Goal: Task Accomplishment & Management: Manage account settings

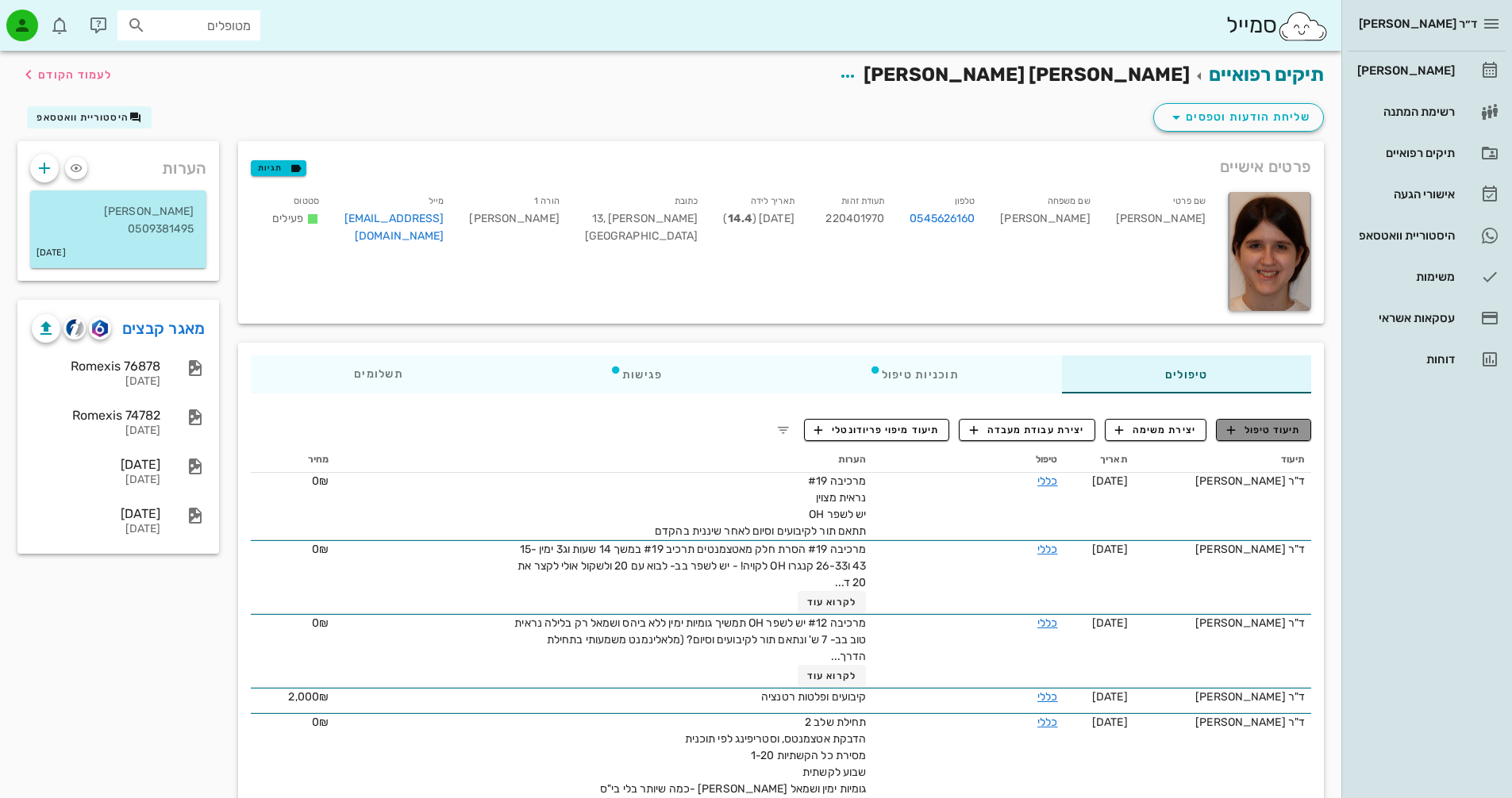
click at [1260, 438] on button "תיעוד טיפול" at bounding box center [1263, 430] width 95 height 23
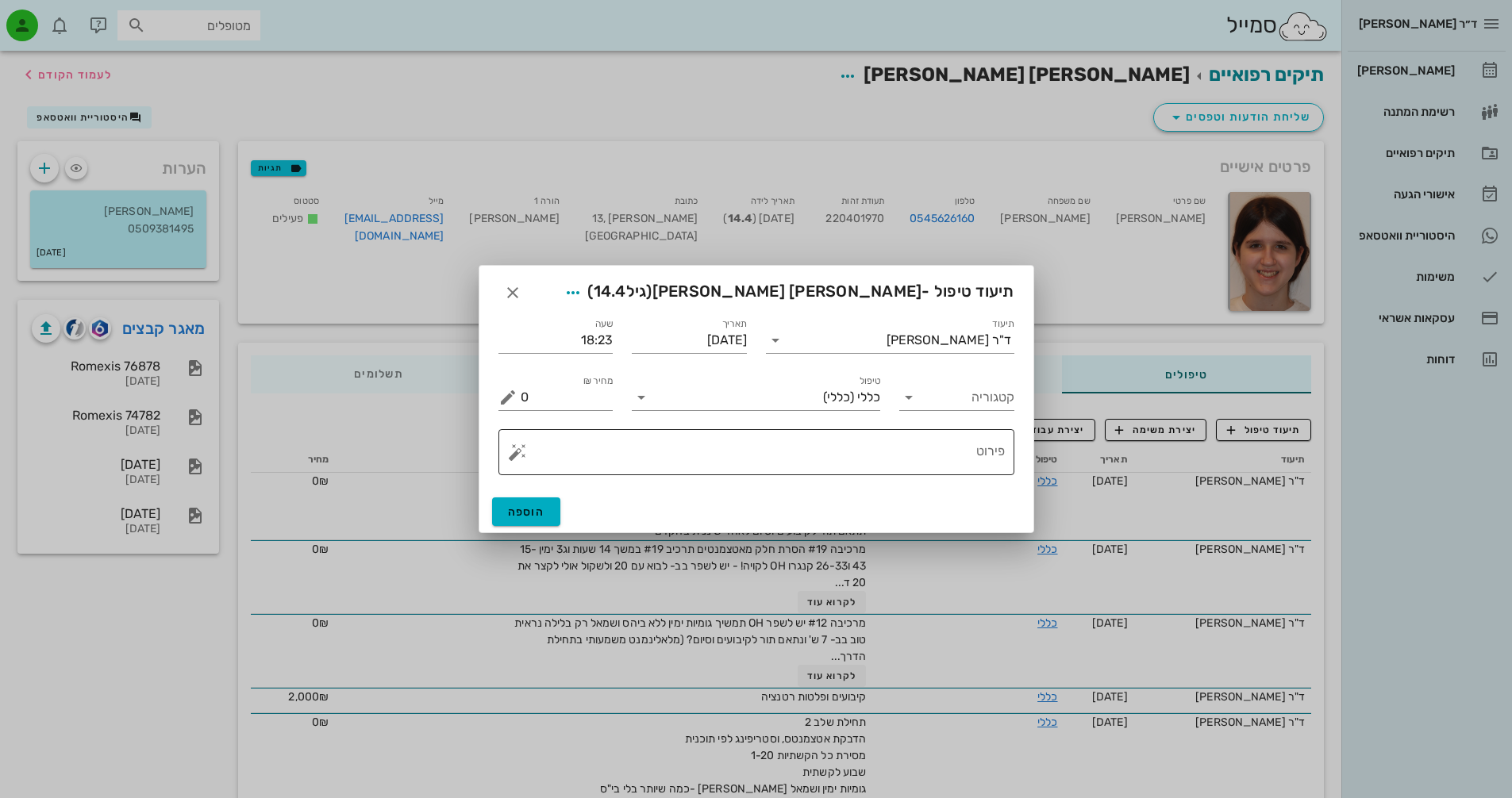
click at [508, 452] on button "button" at bounding box center [518, 452] width 19 height 19
click at [547, 387] on div "[MEDICAL_DATA]" at bounding box center [572, 388] width 129 height 31
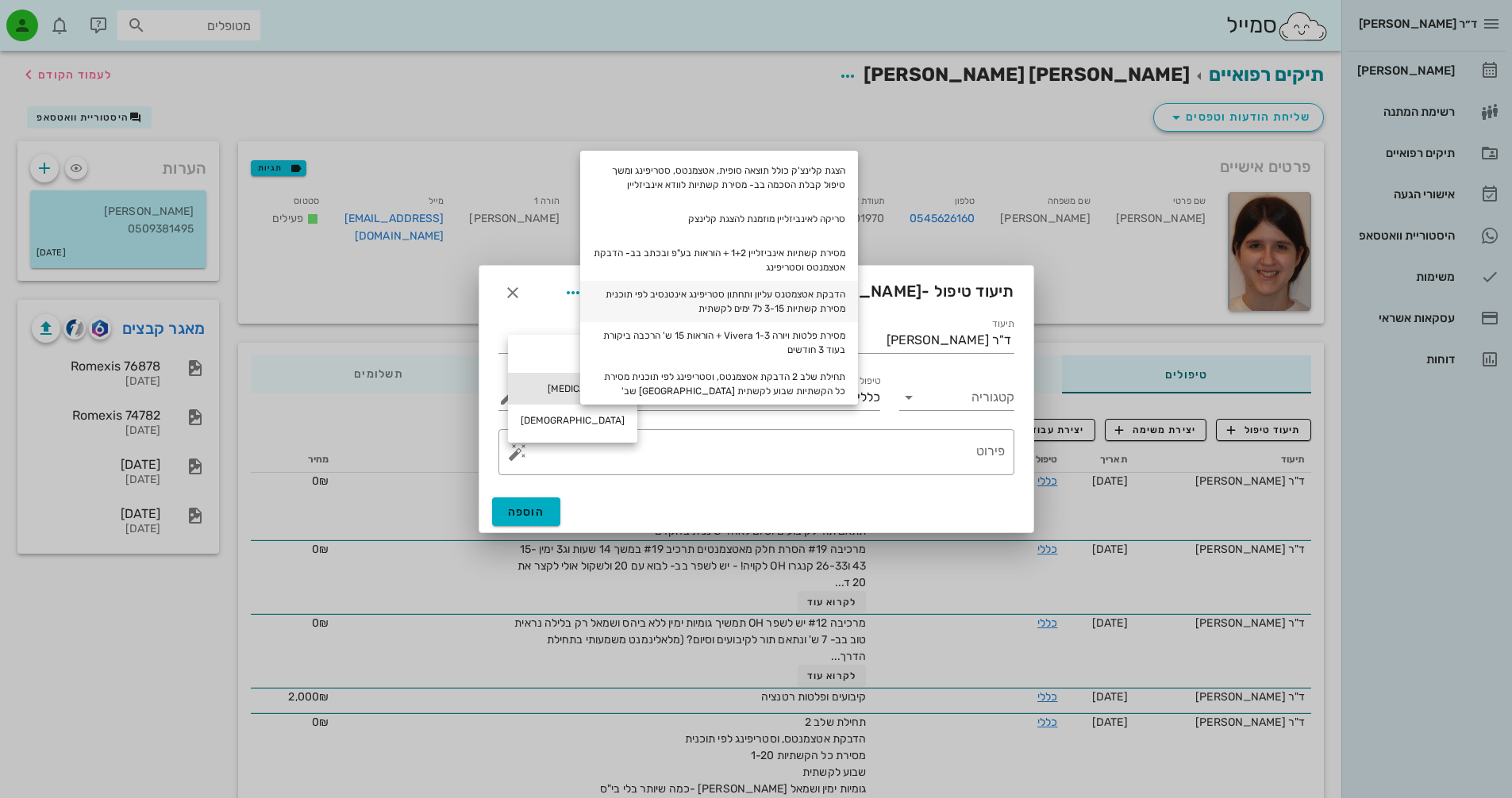
scroll to position [73, 0]
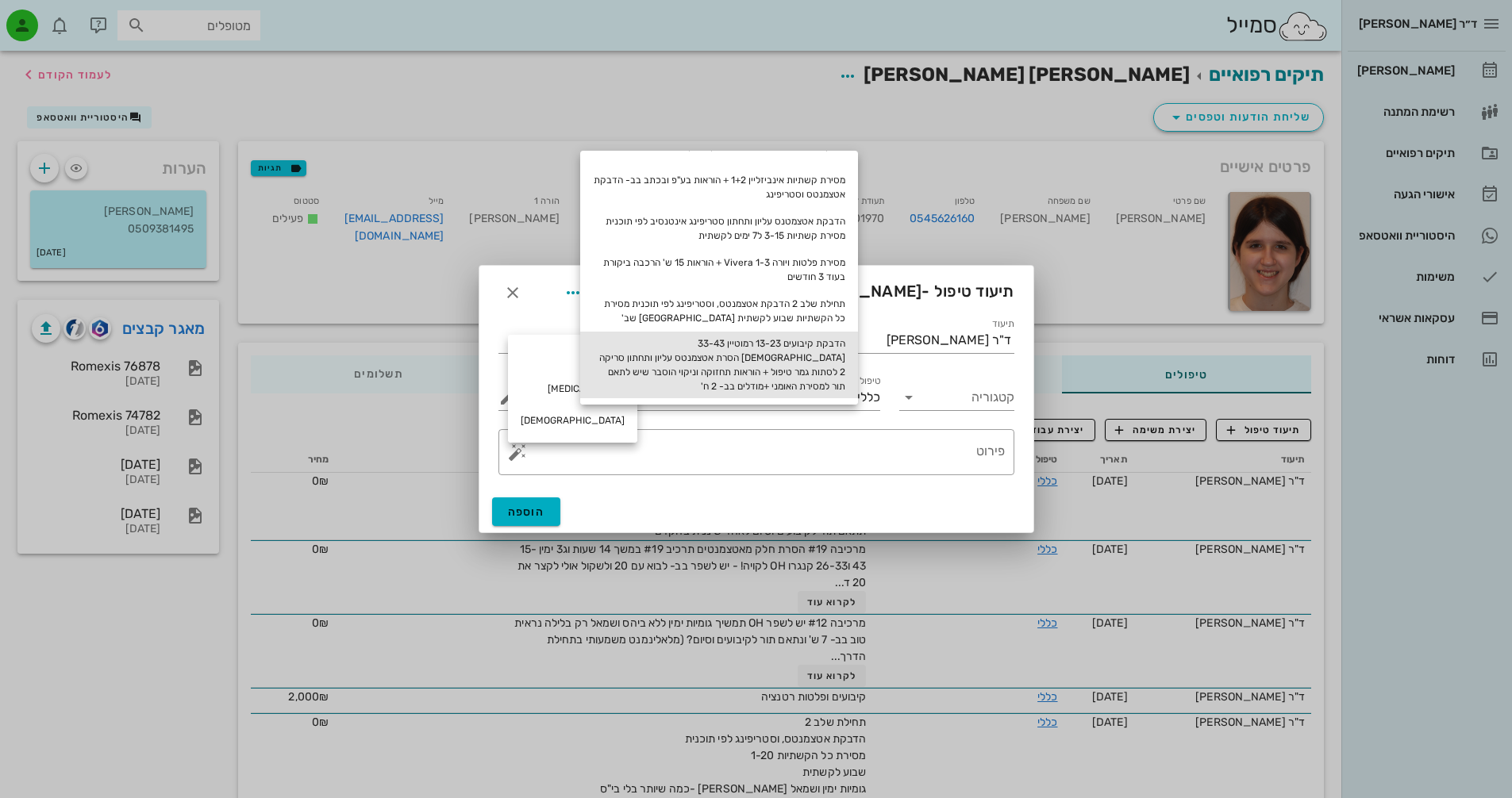
click at [845, 354] on div "הדבקת קיבועים 13-23 רמוטיין 33-43 [DEMOGRAPHIC_DATA] הסרת אטצמנטס עליון ותחתון …" at bounding box center [719, 365] width 278 height 67
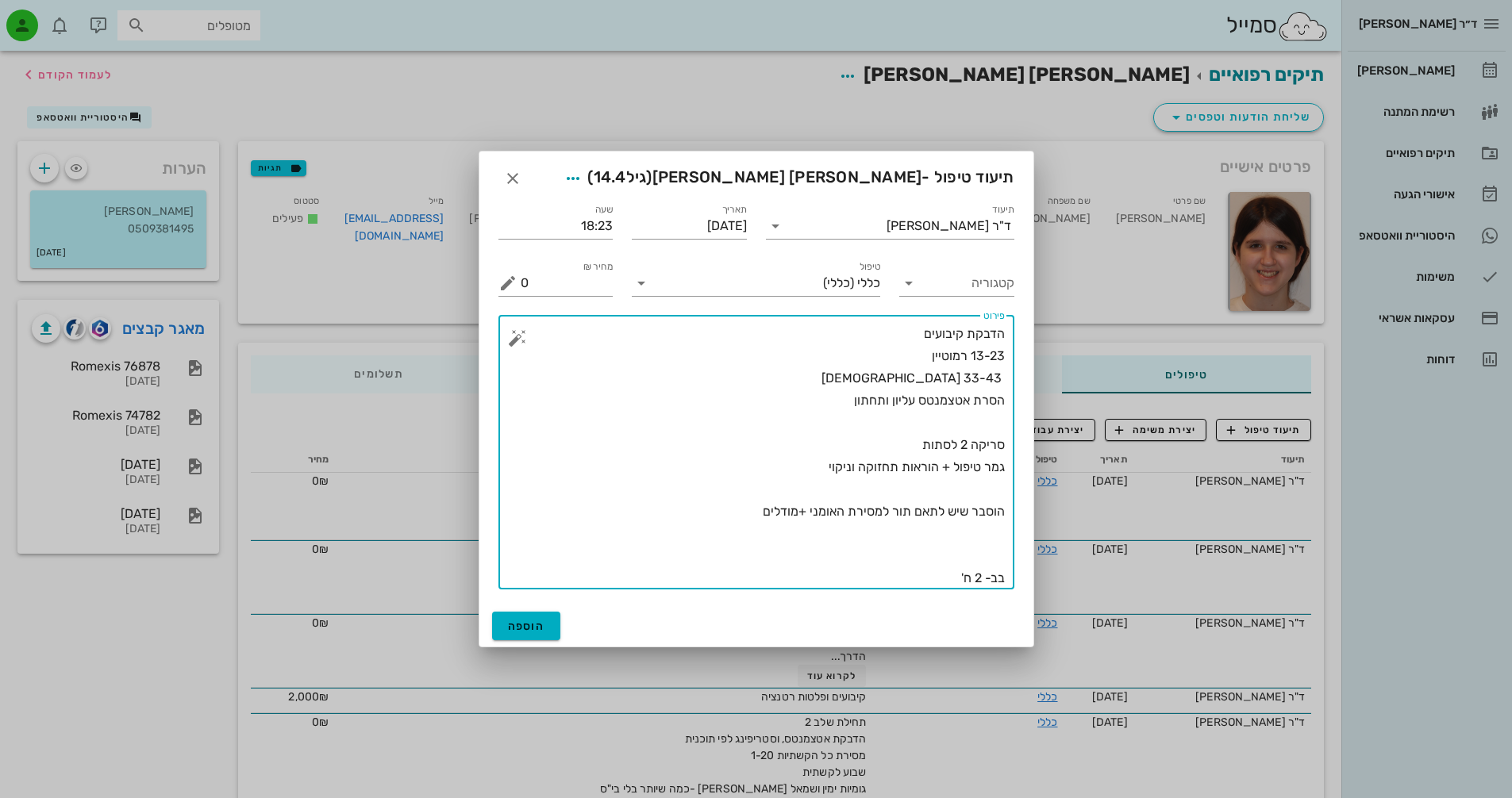
click at [981, 578] on textarea "הדבקת קיבועים 13-23 רמוטיין 33-43 [DEMOGRAPHIC_DATA] הסרת אטצמנטס עליון ותחתון …" at bounding box center [763, 456] width 484 height 267
type textarea "הדבקת קיבועים 13-23 רמוטיין 33-43 [DEMOGRAPHIC_DATA] הסרת אטצמנטס עליון ותחתון …"
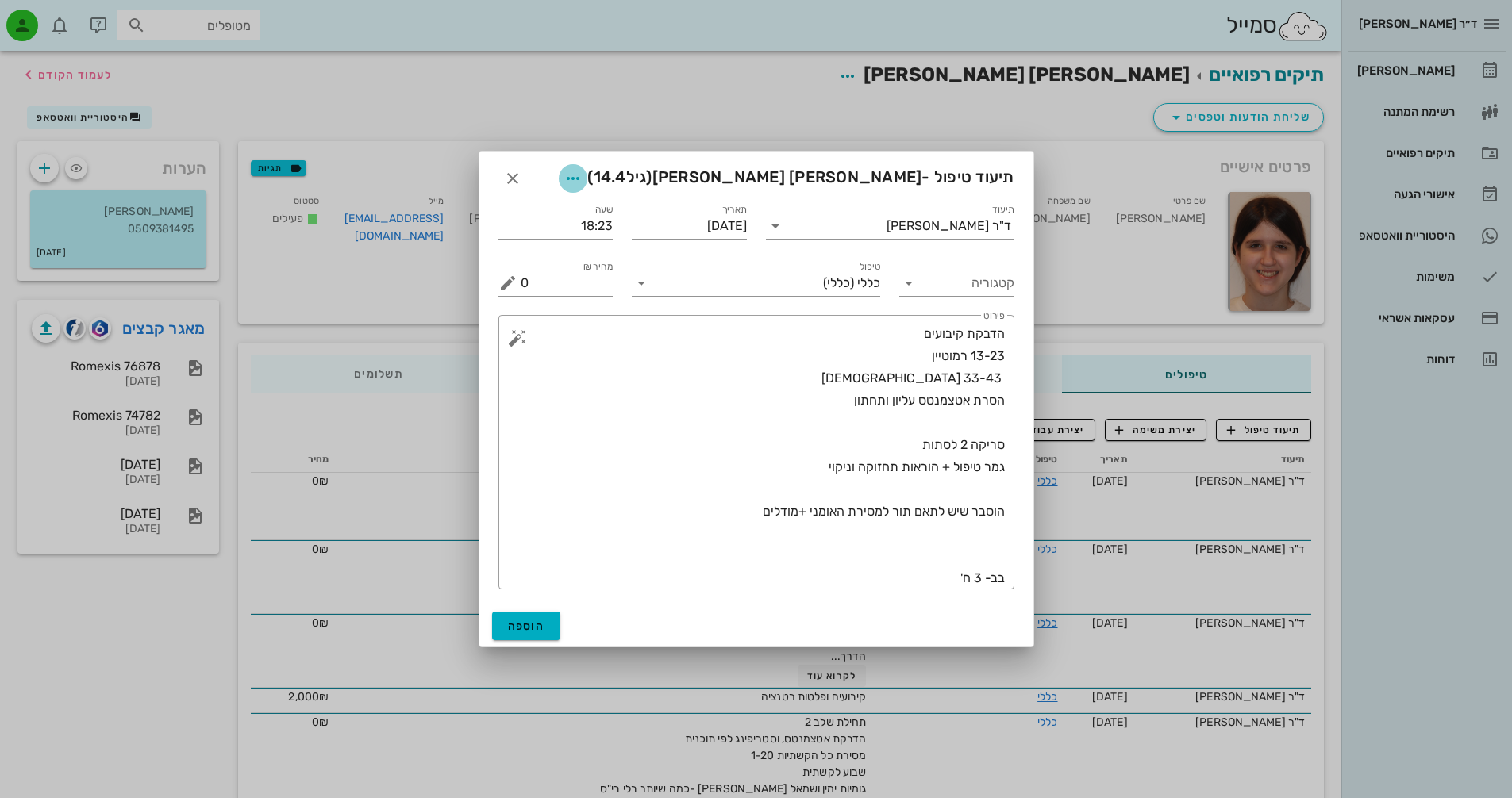
click at [587, 177] on span "button" at bounding box center [573, 178] width 29 height 19
click at [686, 252] on div "צבע רשומה" at bounding box center [675, 257] width 107 height 15
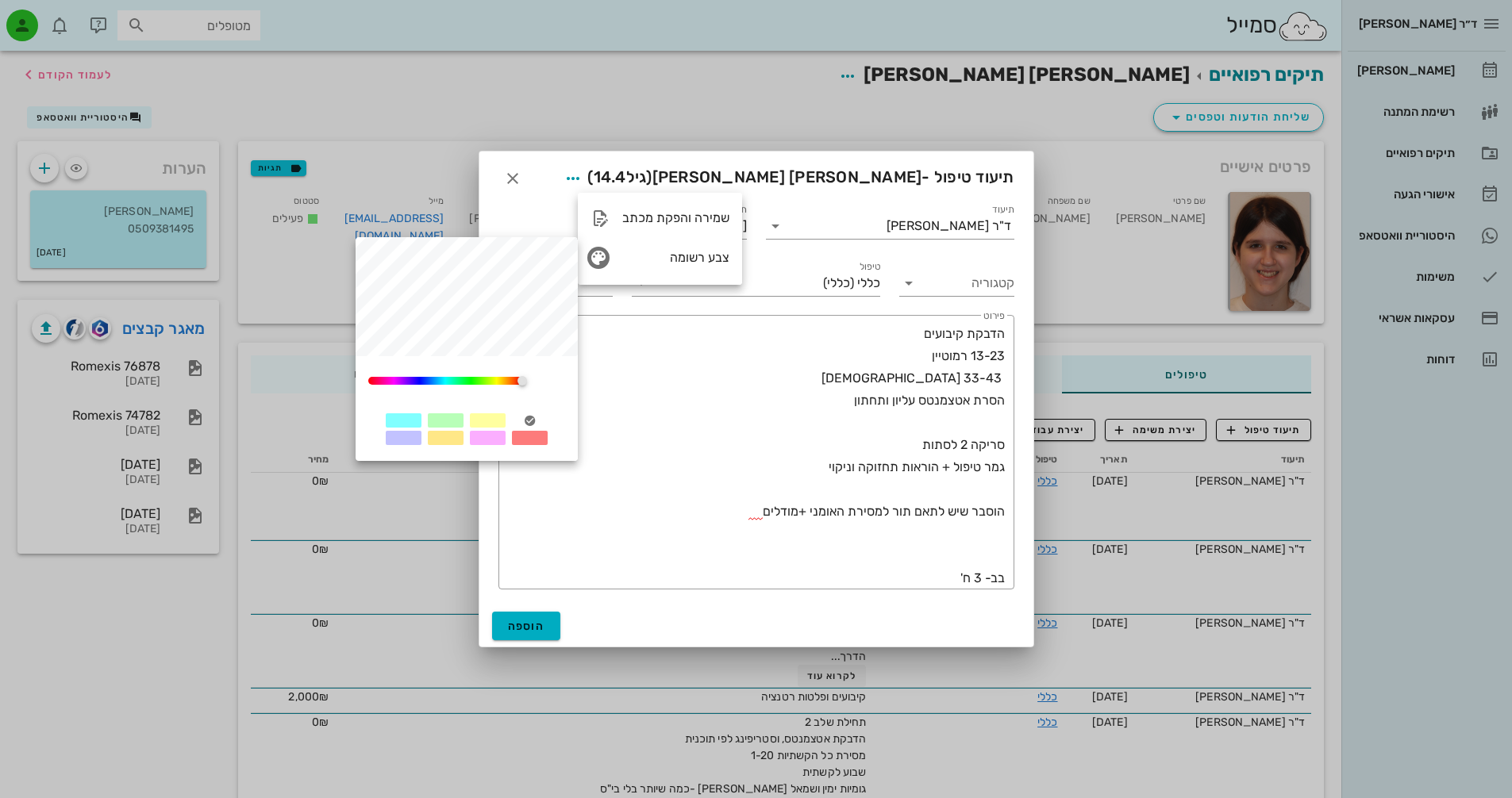
click at [456, 425] on div at bounding box center [445, 420] width 35 height 14
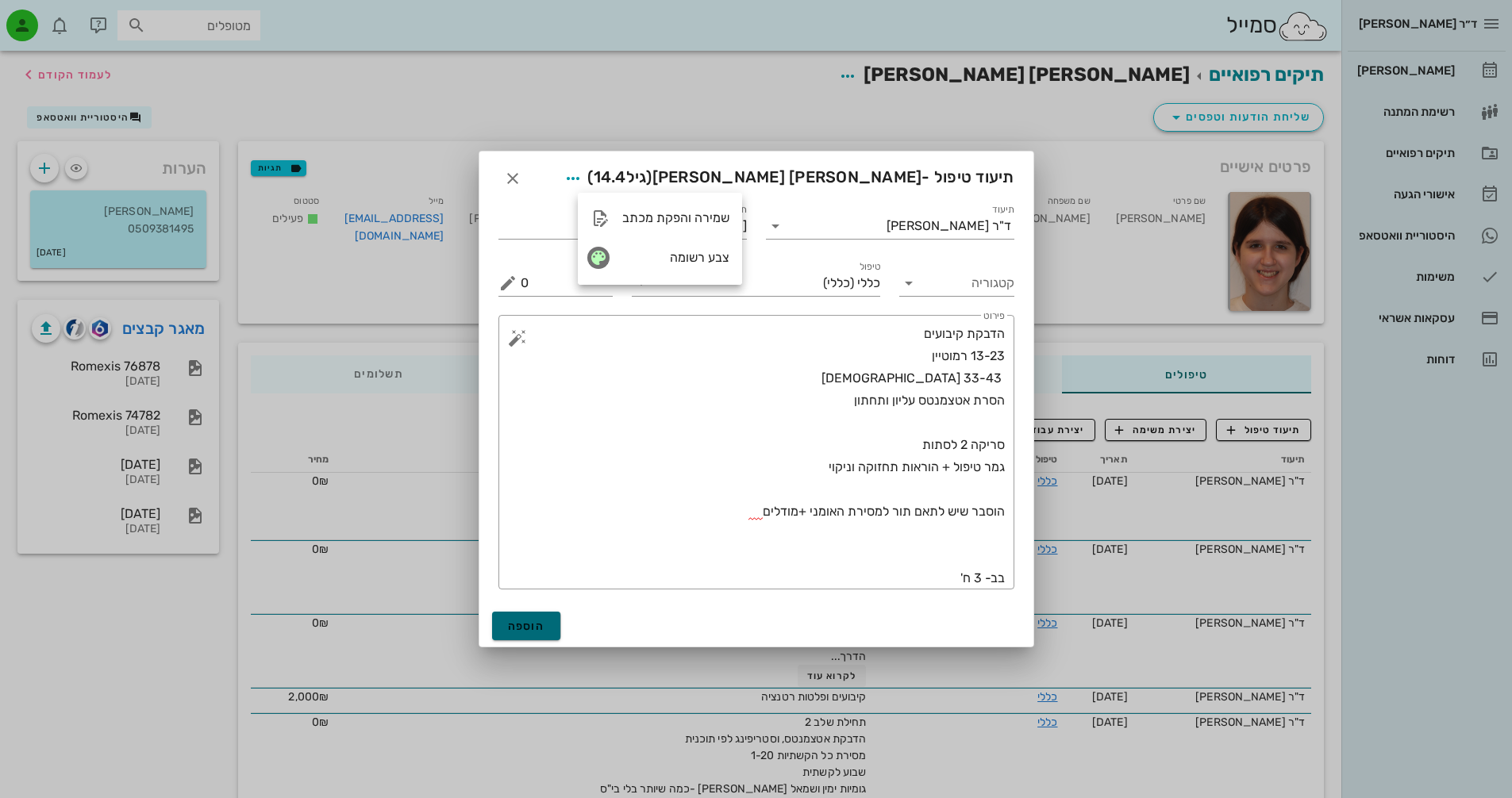
click at [545, 633] on button "הוספה" at bounding box center [527, 626] width 69 height 29
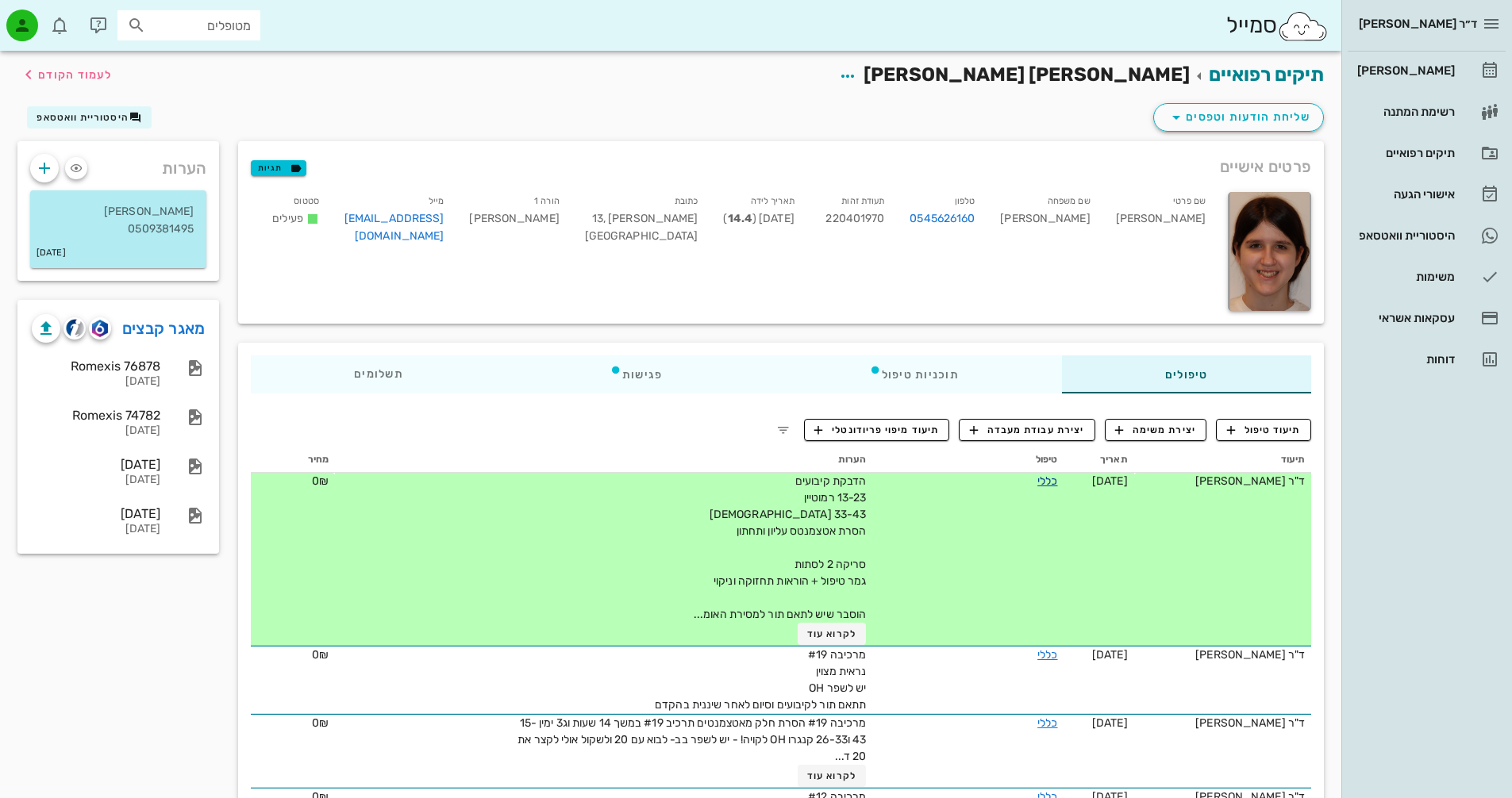
click at [1039, 480] on link "כללי" at bounding box center [1047, 481] width 20 height 14
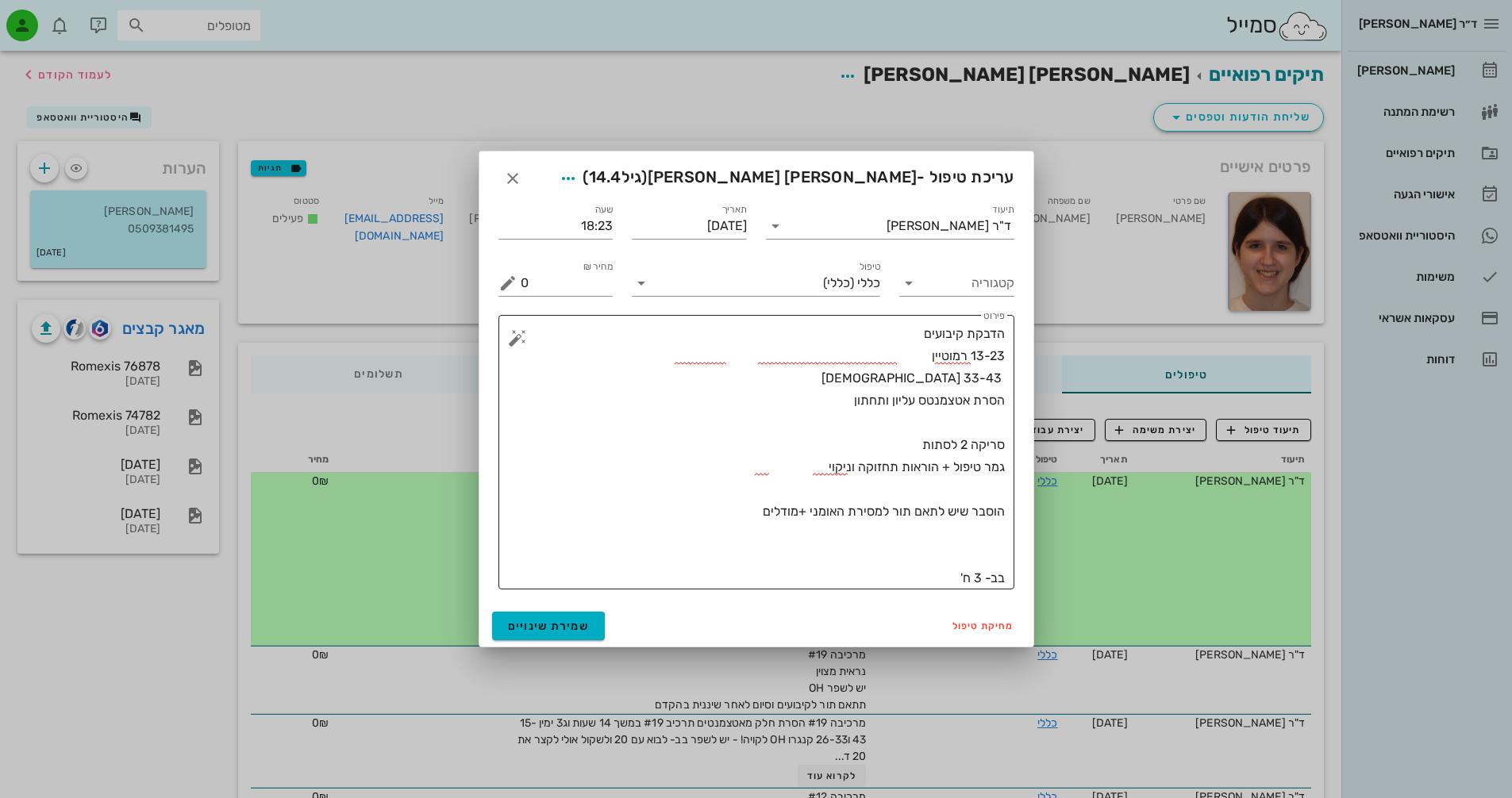
click at [905, 444] on textarea "הדבקת קיבועים 13-23 רמוטיין 33-43 [DEMOGRAPHIC_DATA] הסרת אטצמנטס עליון ותחתון …" at bounding box center [763, 456] width 484 height 267
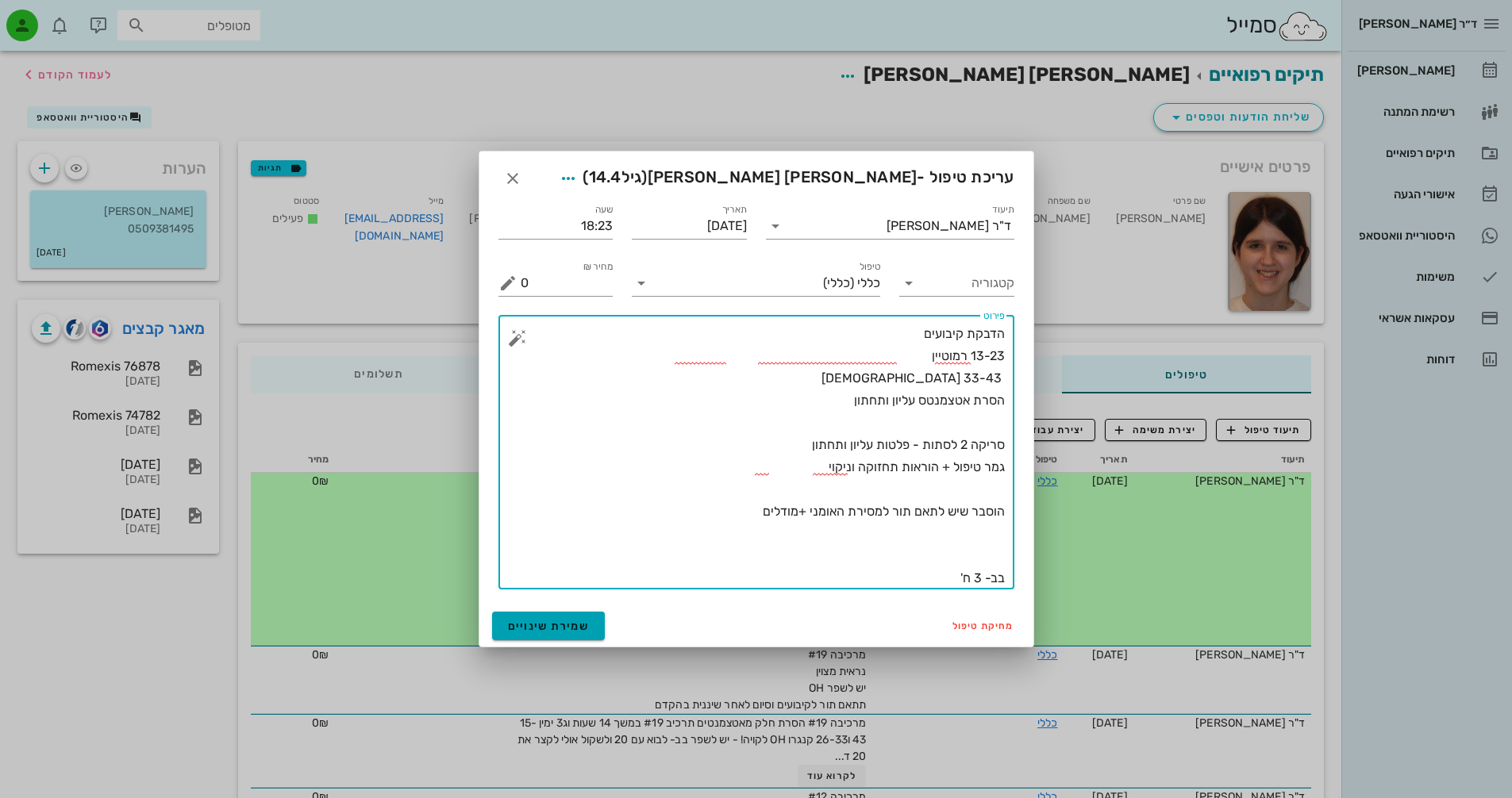
type textarea "הדבקת קיבועים 13-23 רמוטיין 33-43 [DEMOGRAPHIC_DATA] הסרת אטצמנטס עליון ותחתון …"
click at [571, 627] on span "שמירת שינויים" at bounding box center [549, 626] width 82 height 14
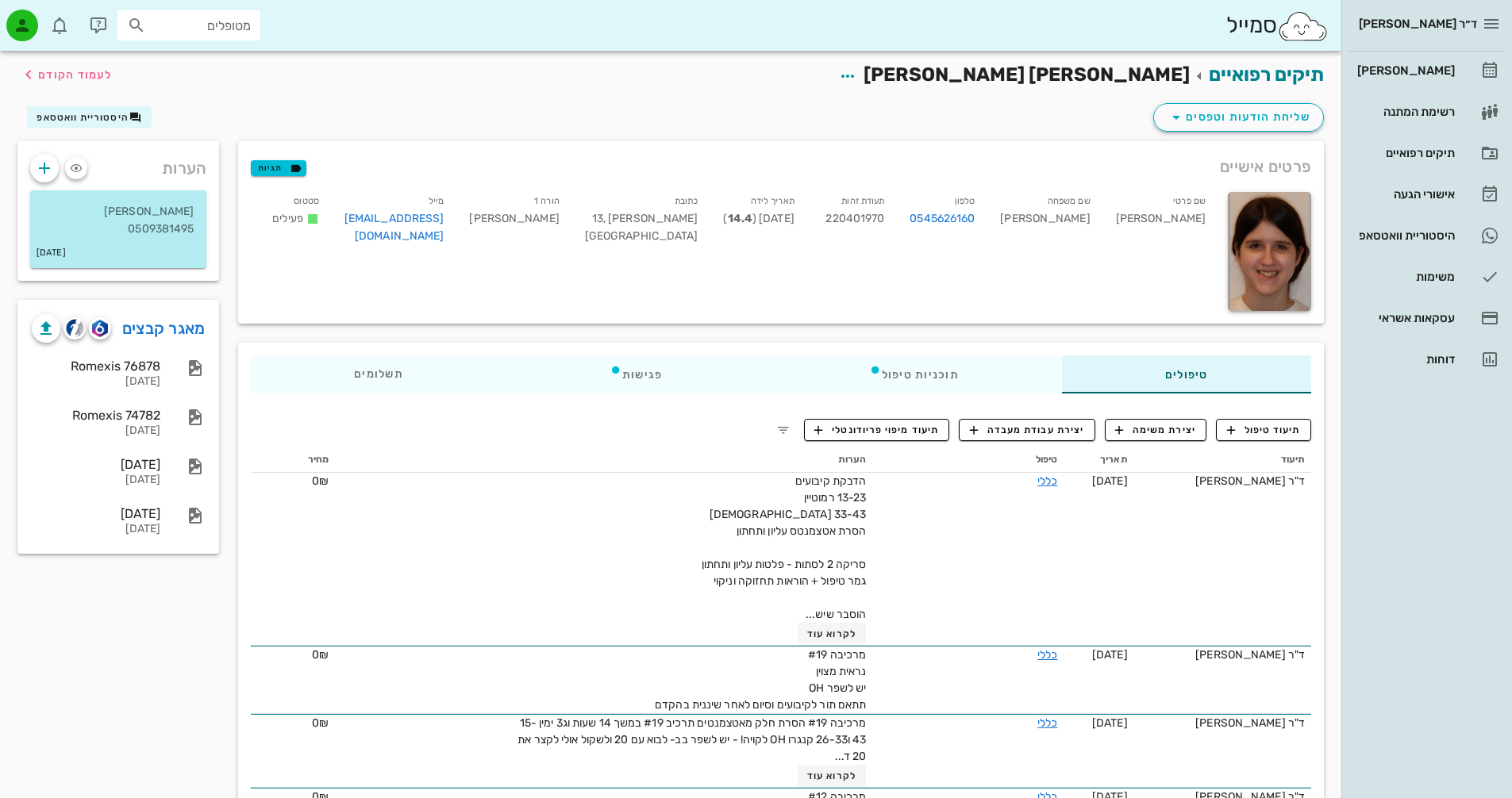
click at [1092, 124] on div "שליחת הודעות וטפסים היסטוריית וואטסאפ" at bounding box center [670, 120] width 1326 height 41
click at [82, 73] on span "לעמוד הקודם" at bounding box center [75, 75] width 74 height 14
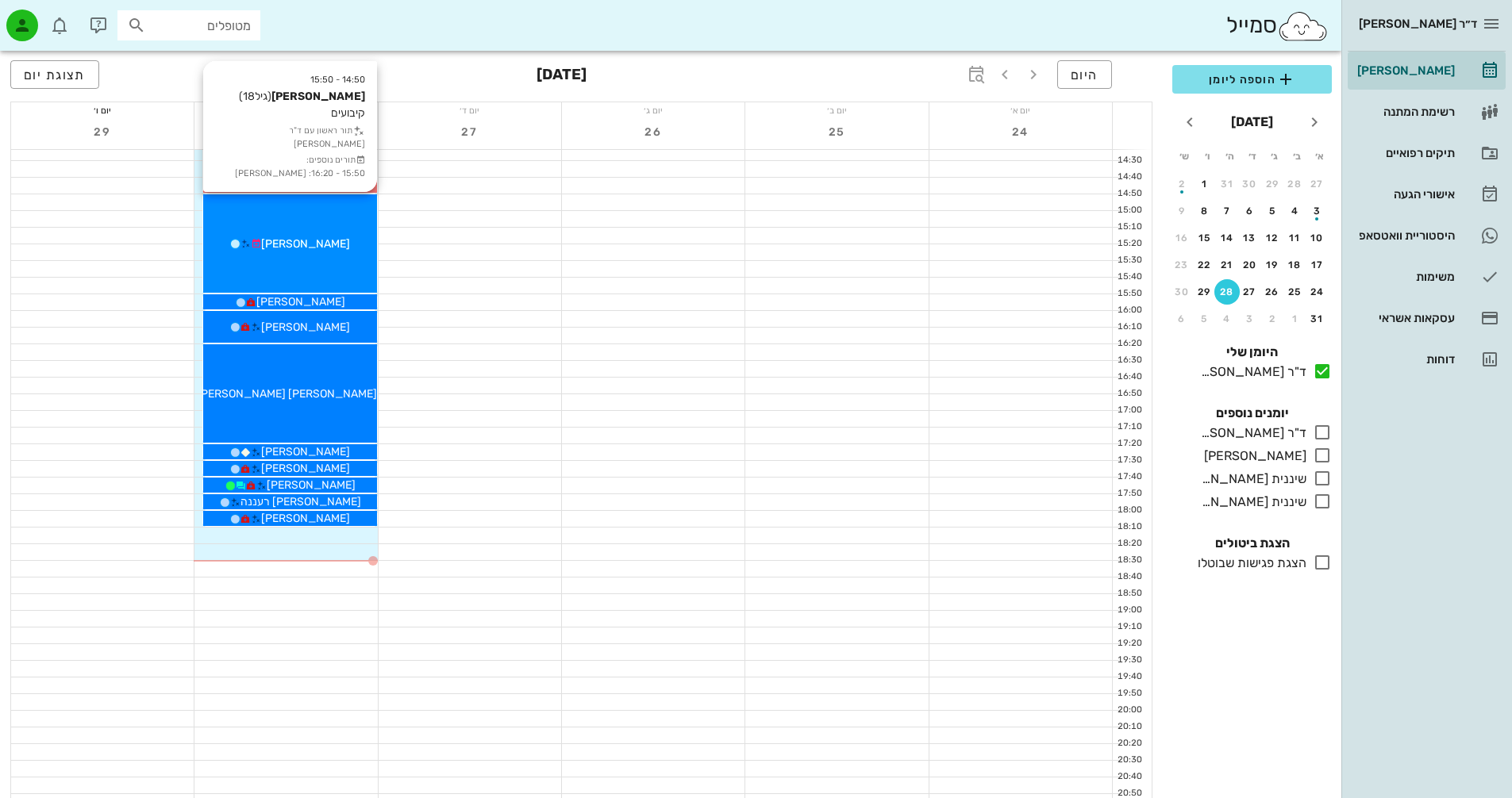
scroll to position [751, 0]
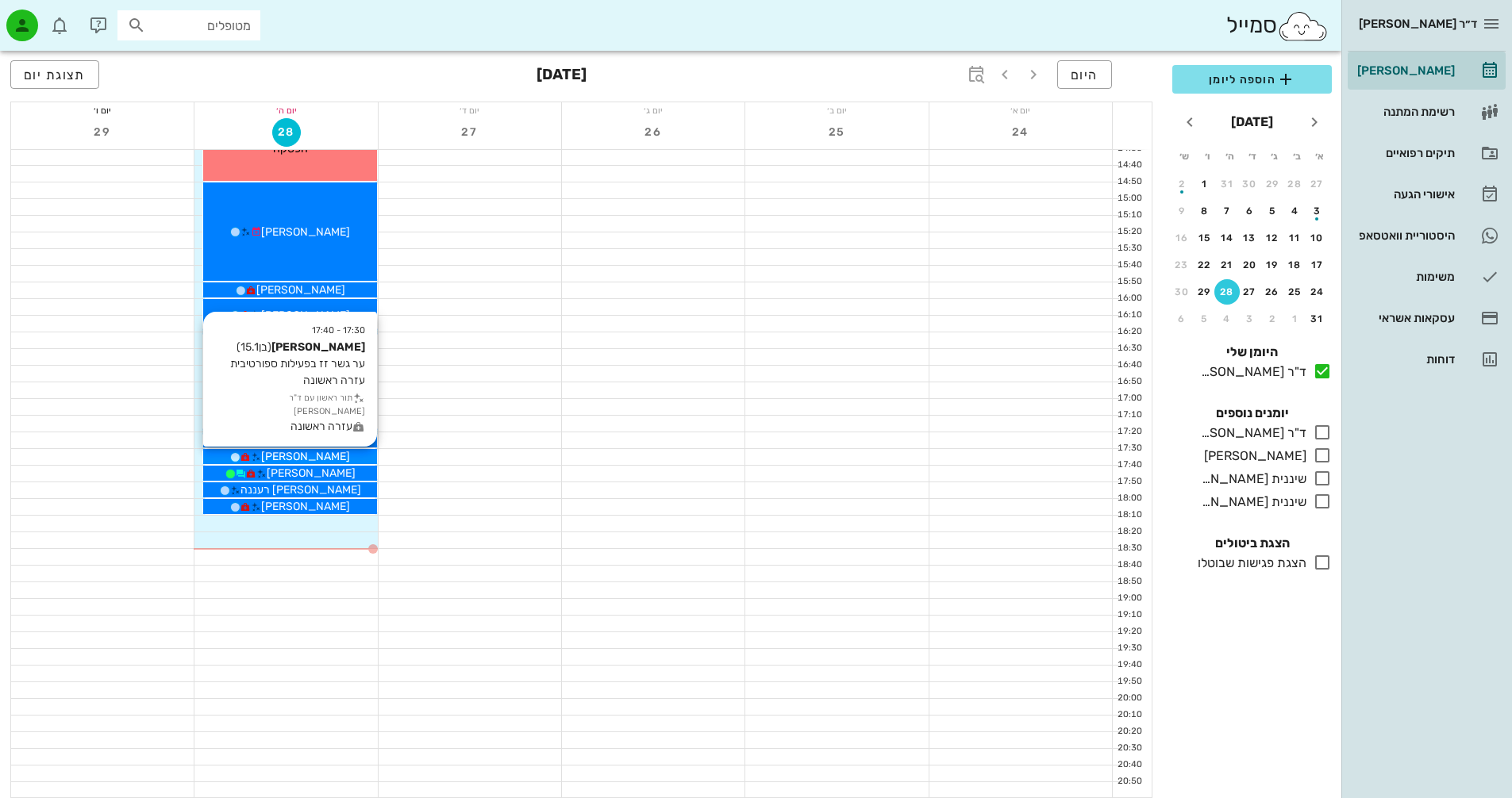
click at [349, 452] on div "[PERSON_NAME]" at bounding box center [289, 456] width 173 height 17
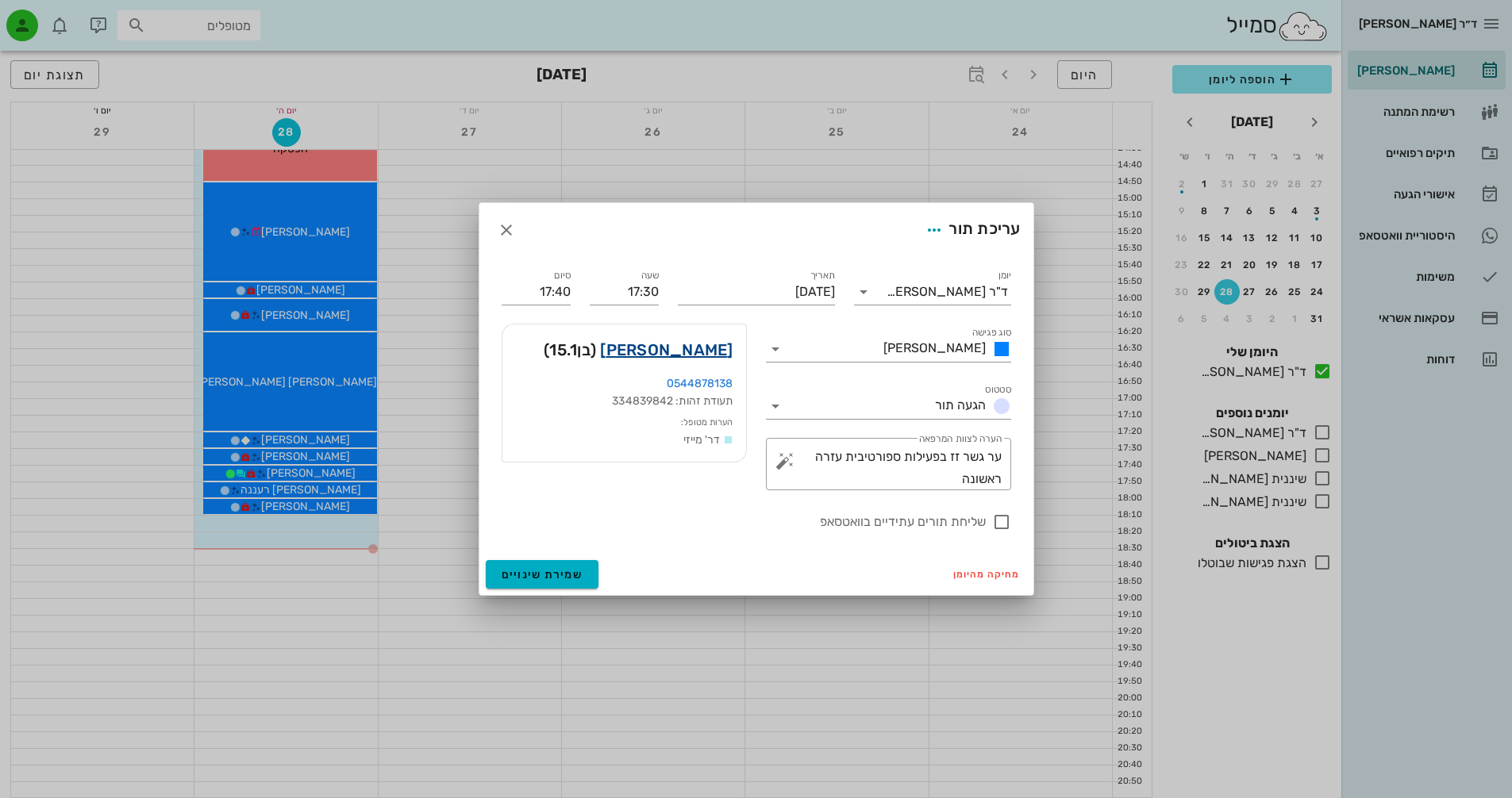
click at [666, 345] on link "[PERSON_NAME]" at bounding box center [666, 350] width 133 height 26
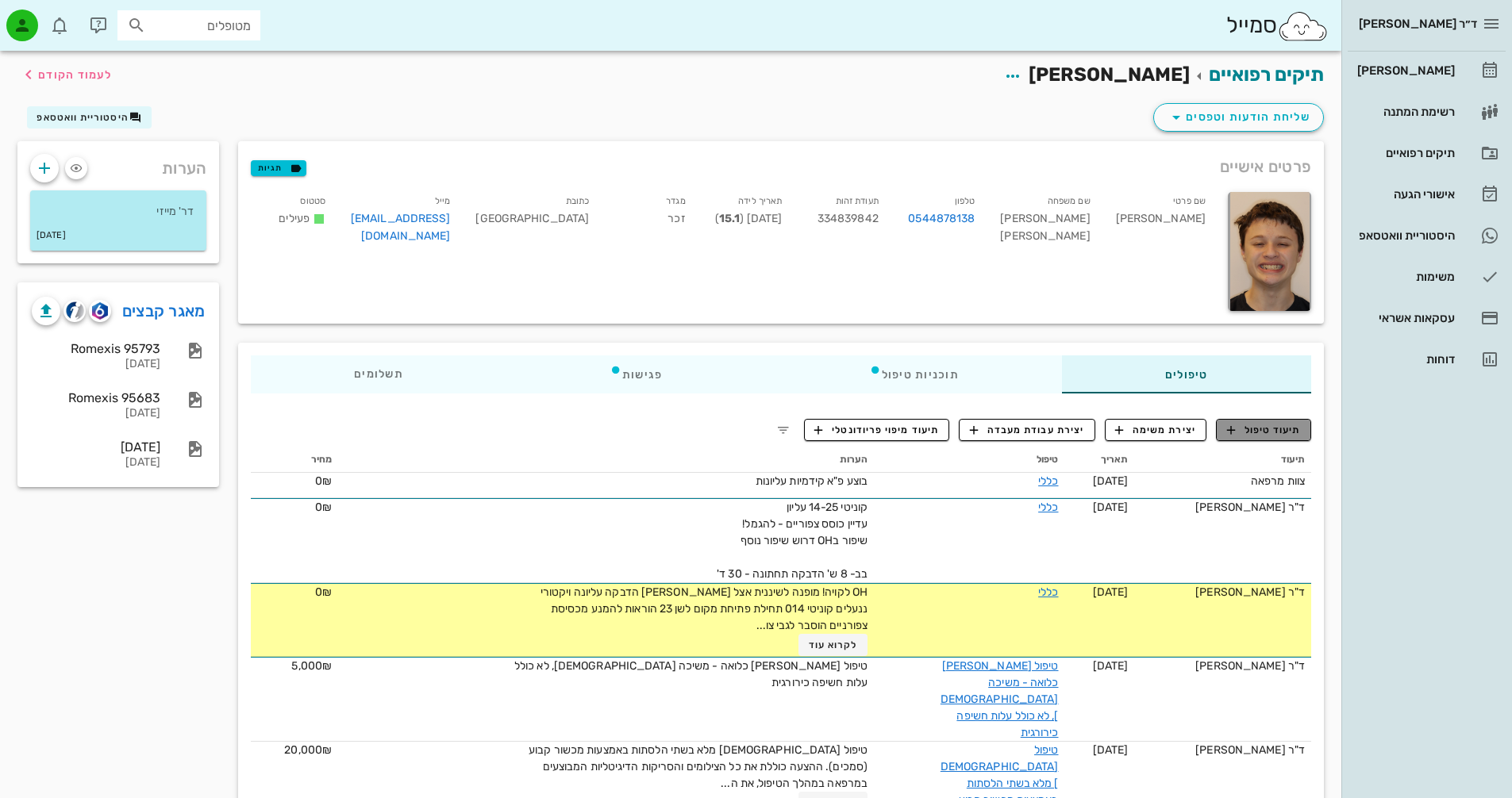
click at [1260, 428] on span "תיעוד טיפול" at bounding box center [1264, 430] width 74 height 14
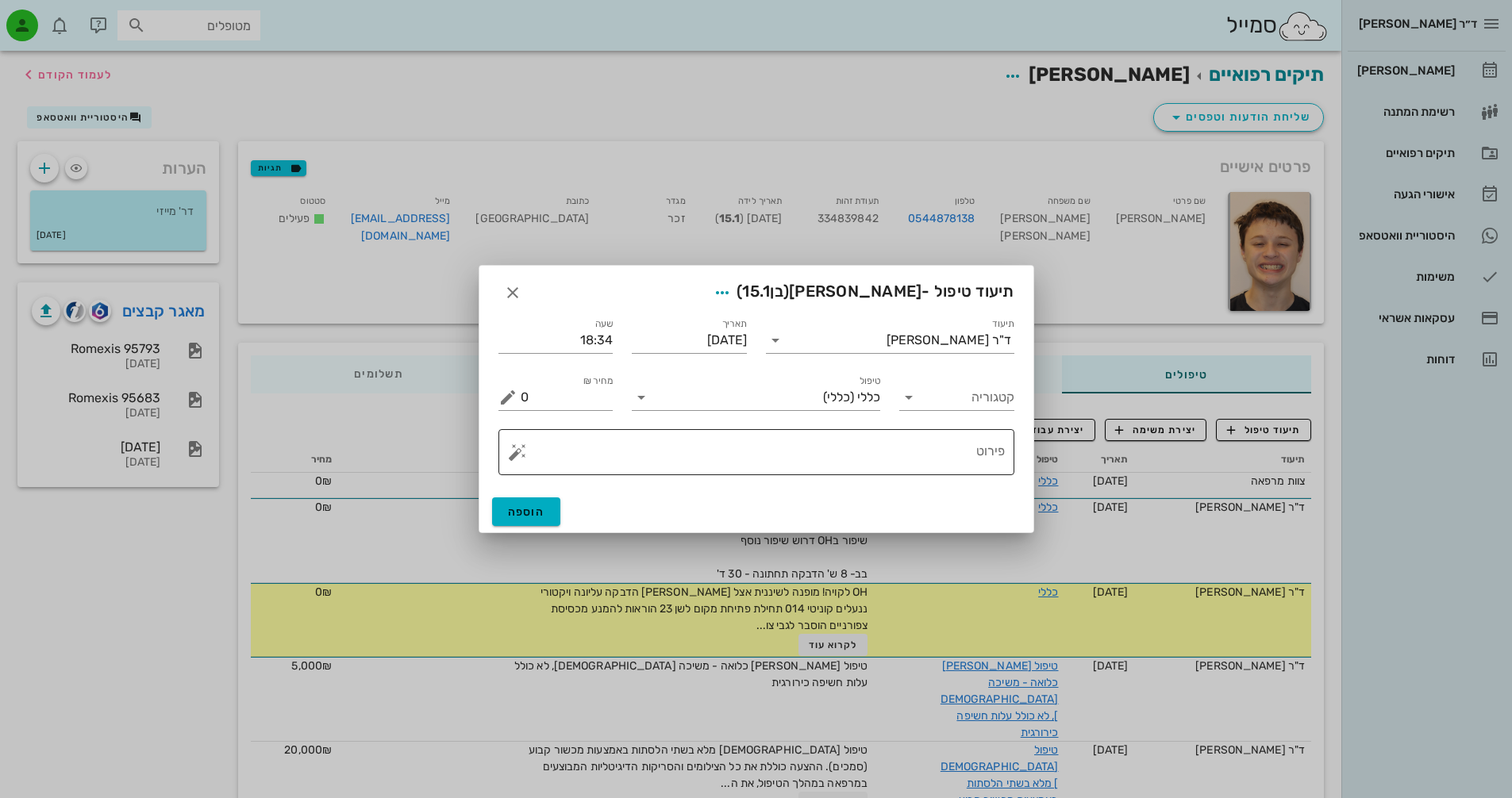
click at [979, 452] on textarea "פירוט" at bounding box center [763, 456] width 484 height 38
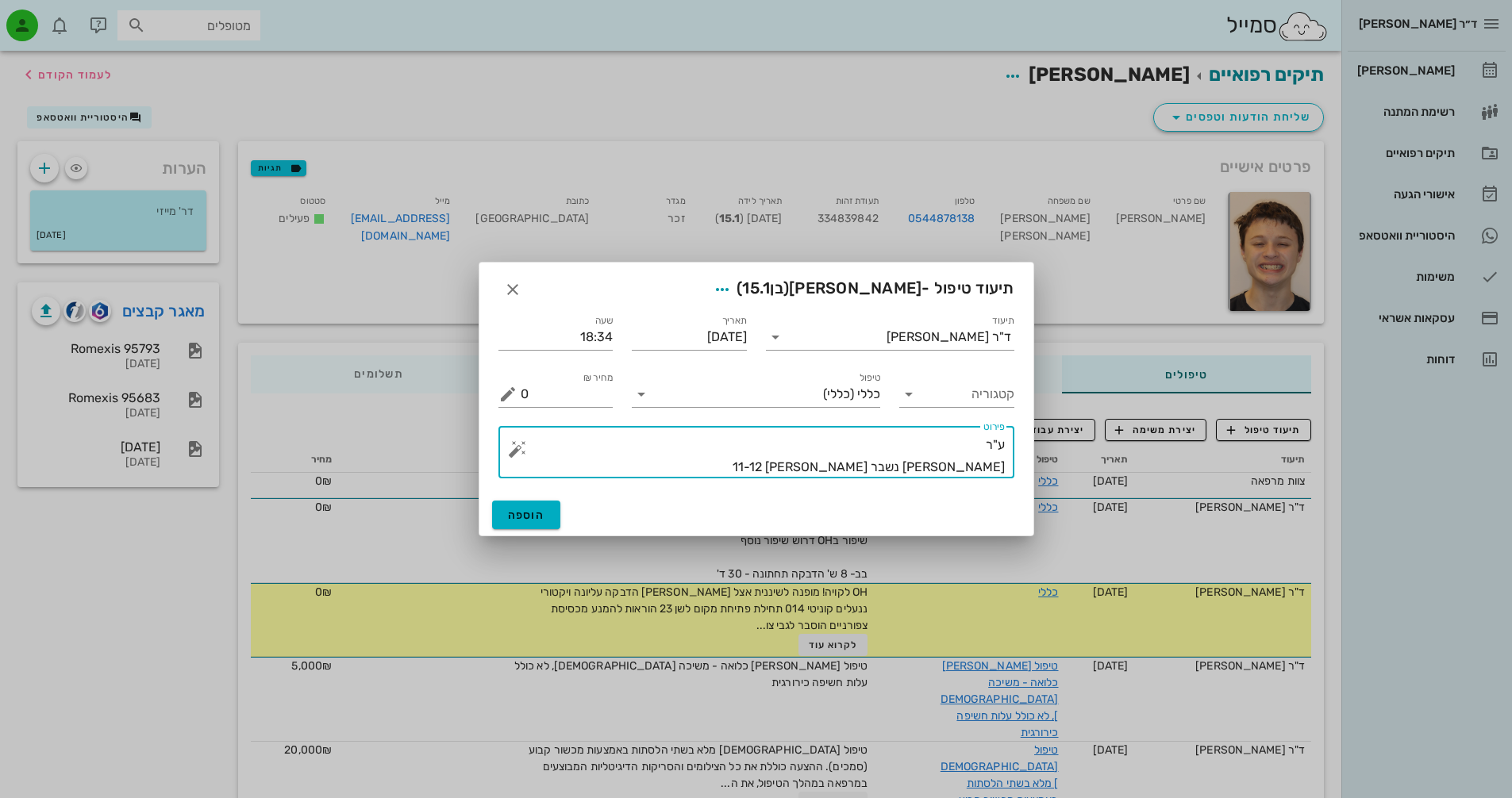
click at [1005, 466] on div "​ פירוט ע"ר קיבוע נשבר [PERSON_NAME] 11-12" at bounding box center [756, 452] width 516 height 52
click at [1001, 466] on textarea "ע"ר [PERSON_NAME] נשבר [PERSON_NAME] 11-12" at bounding box center [763, 456] width 484 height 44
click at [938, 470] on textarea "ע"ר מקטע קיבוע נשבר [PERSON_NAME] 11-12" at bounding box center [763, 456] width 484 height 44
click at [846, 464] on textarea "ע"ר מקטע קיבוע נשבר [PERSON_NAME] 11-12" at bounding box center [763, 456] width 484 height 44
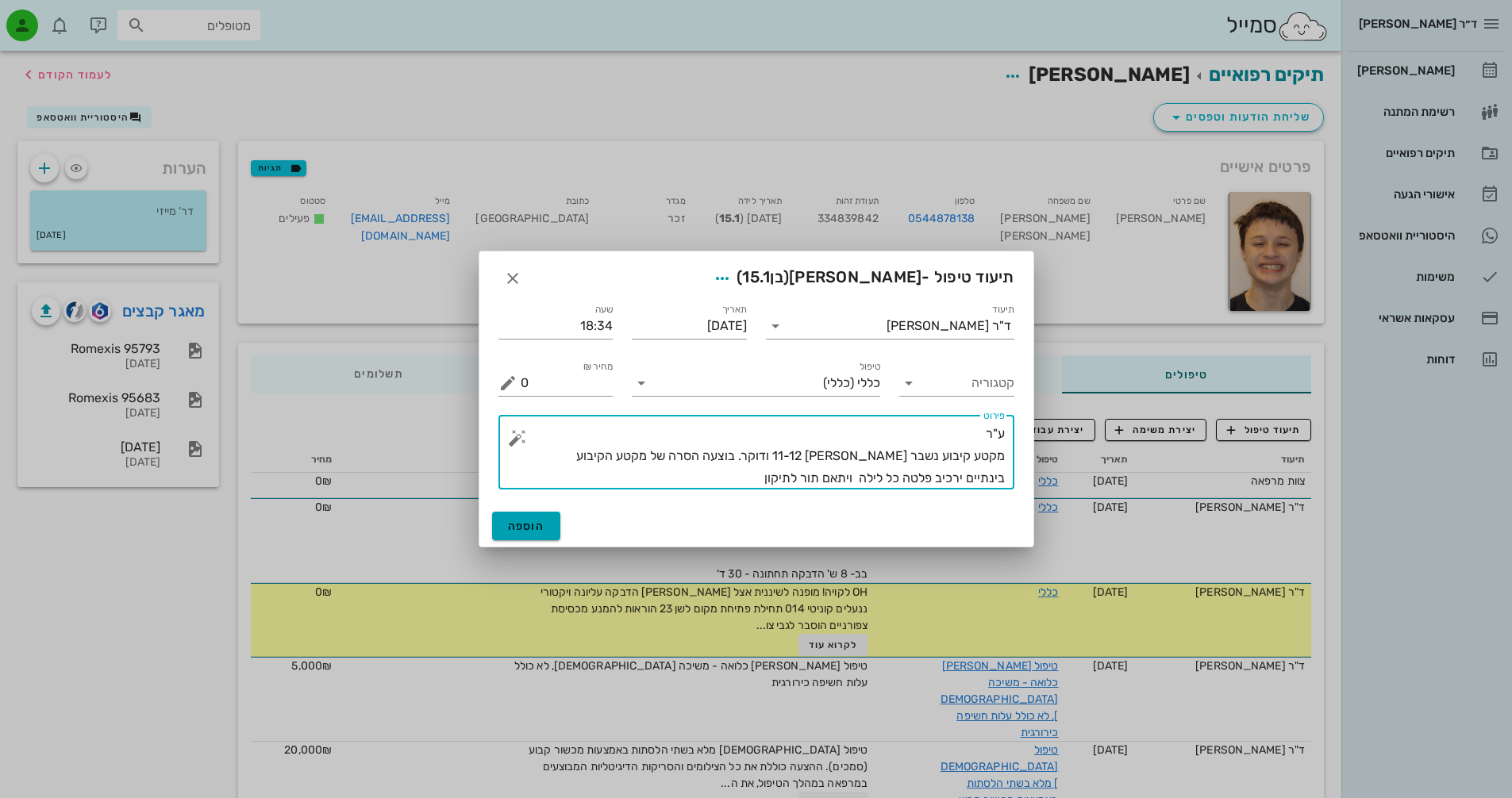
type textarea "ע"ר מקטע קיבוע נשבר [PERSON_NAME] 11-12 ודוקר. בוצעה הסרה של מקטע הקיבוע בינתיי…"
click at [522, 522] on span "הוספה" at bounding box center [527, 526] width 37 height 14
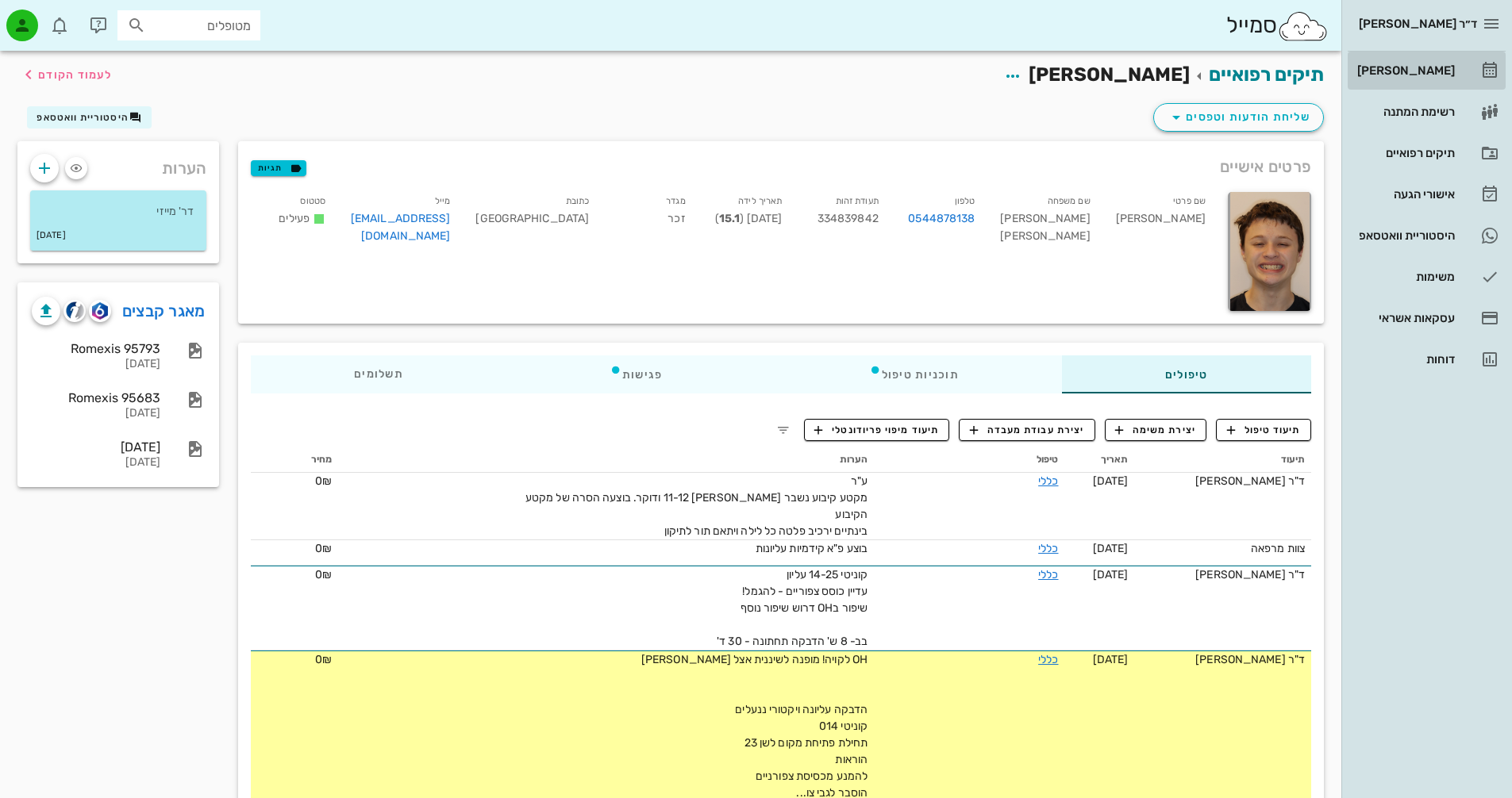
click at [1440, 65] on div "[PERSON_NAME]" at bounding box center [1403, 71] width 100 height 13
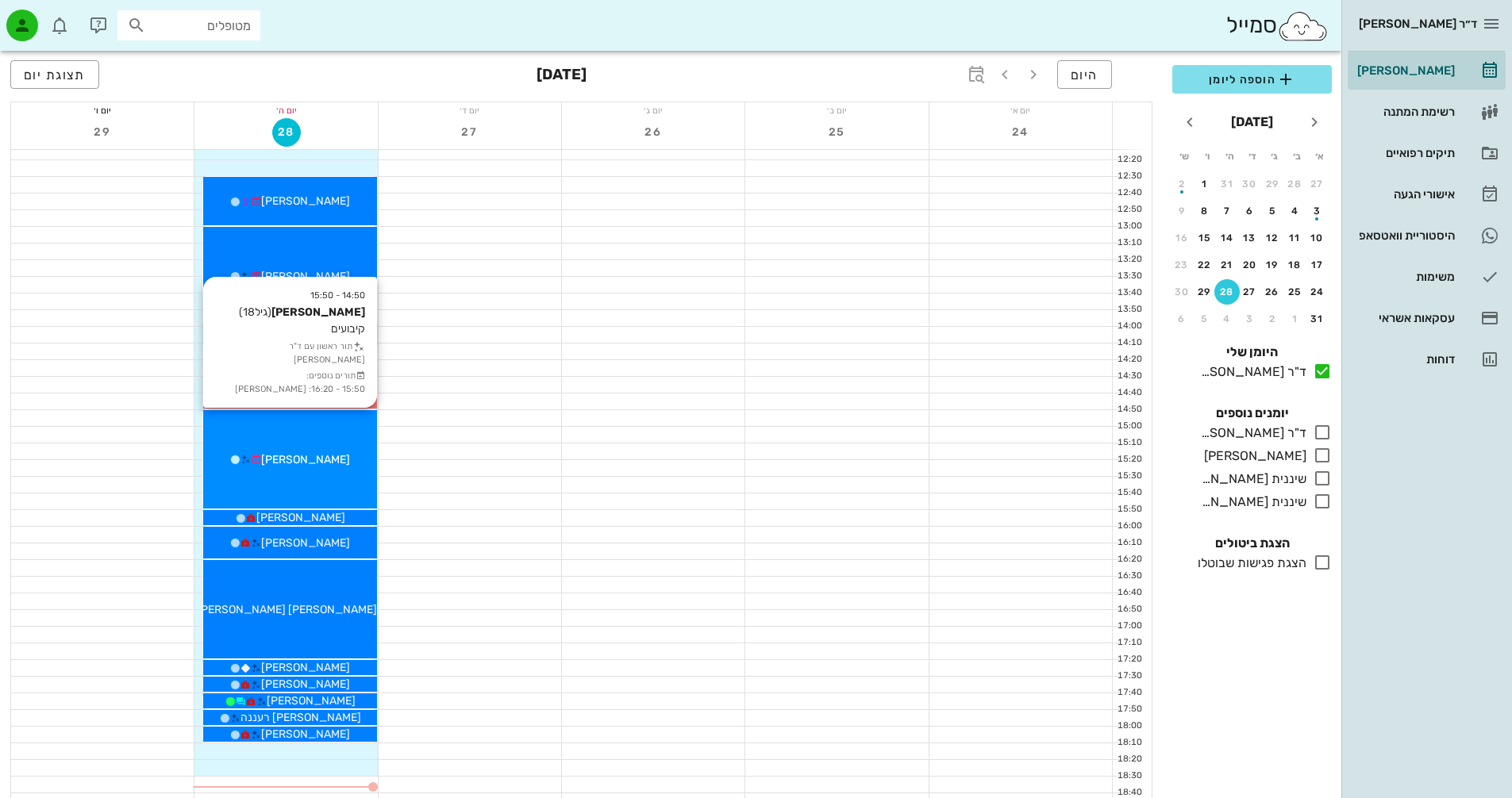
scroll to position [635, 0]
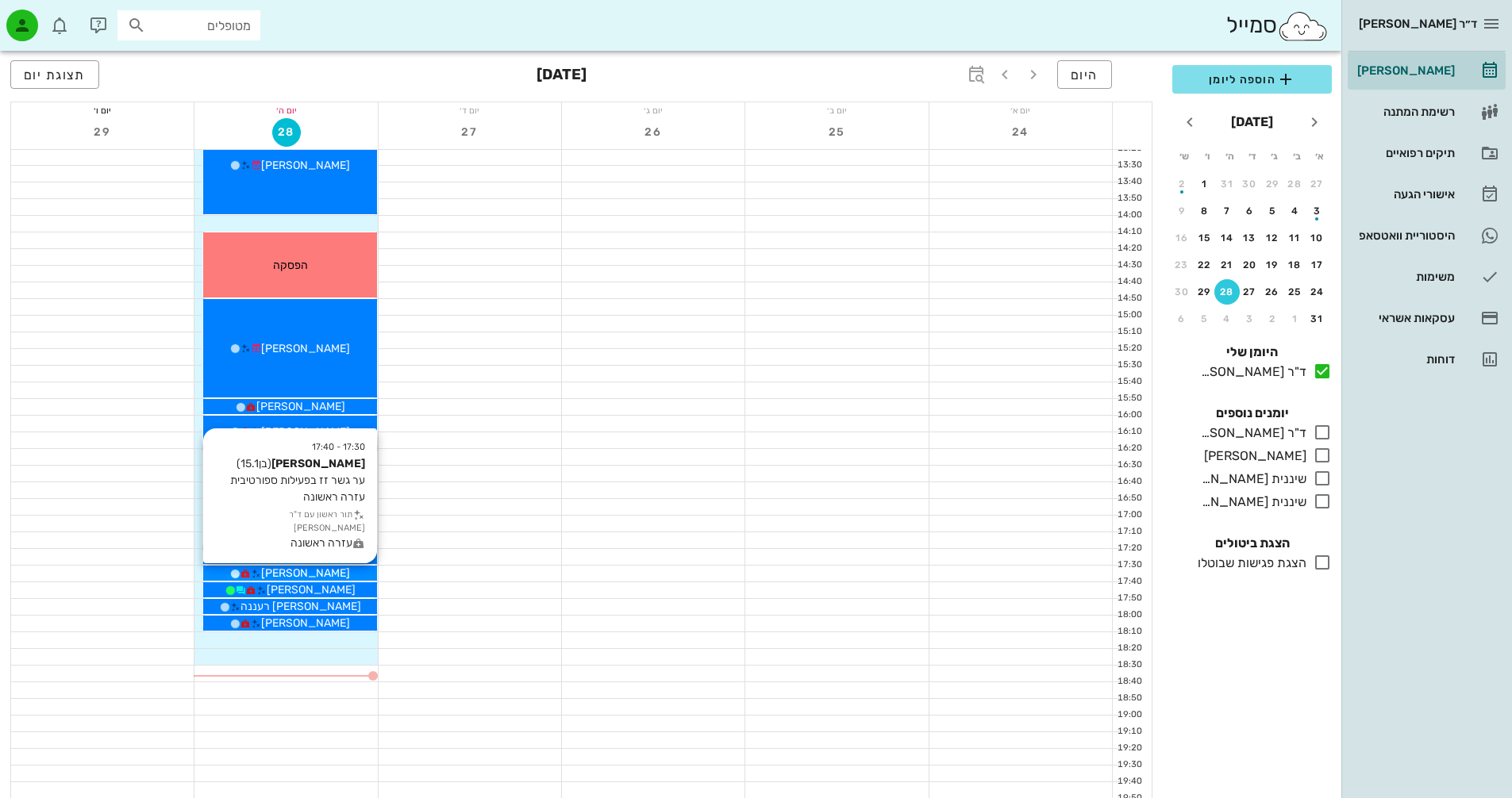
click at [343, 575] on div "[PERSON_NAME]" at bounding box center [289, 573] width 173 height 17
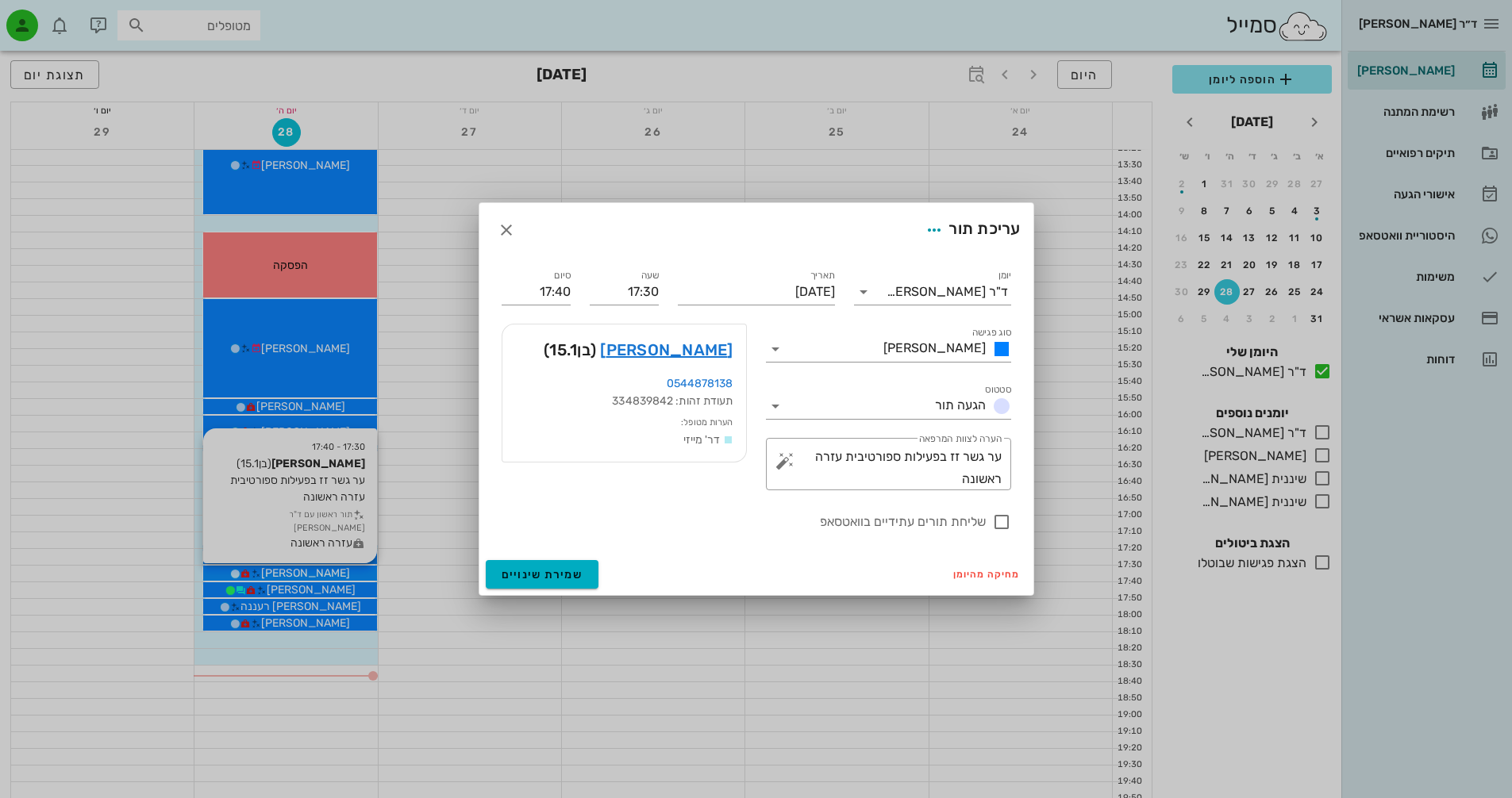
click at [343, 575] on div at bounding box center [756, 399] width 1512 height 798
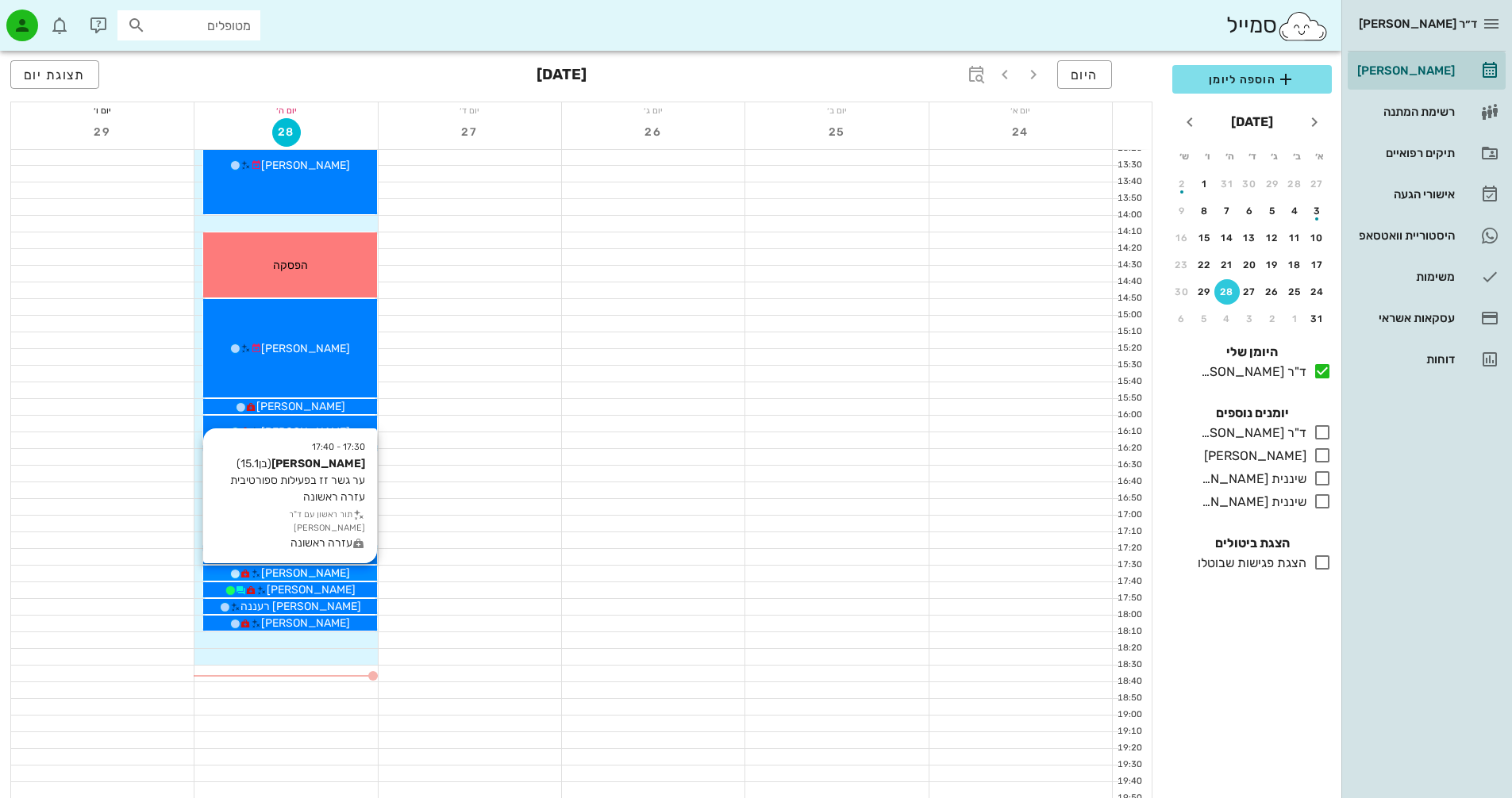
click at [330, 574] on span "[PERSON_NAME]" at bounding box center [305, 573] width 89 height 14
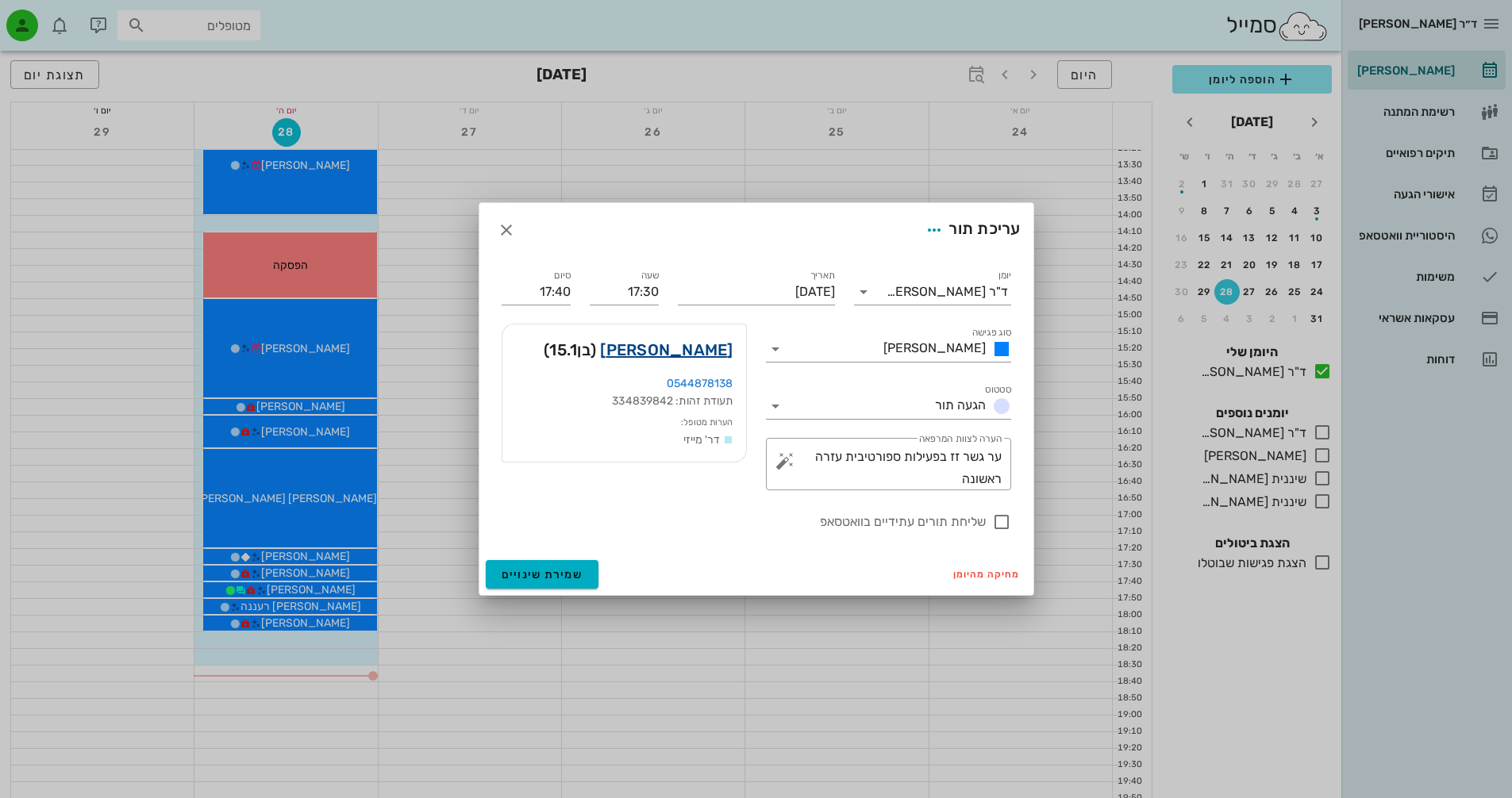
click at [719, 349] on link "[PERSON_NAME]" at bounding box center [666, 350] width 133 height 26
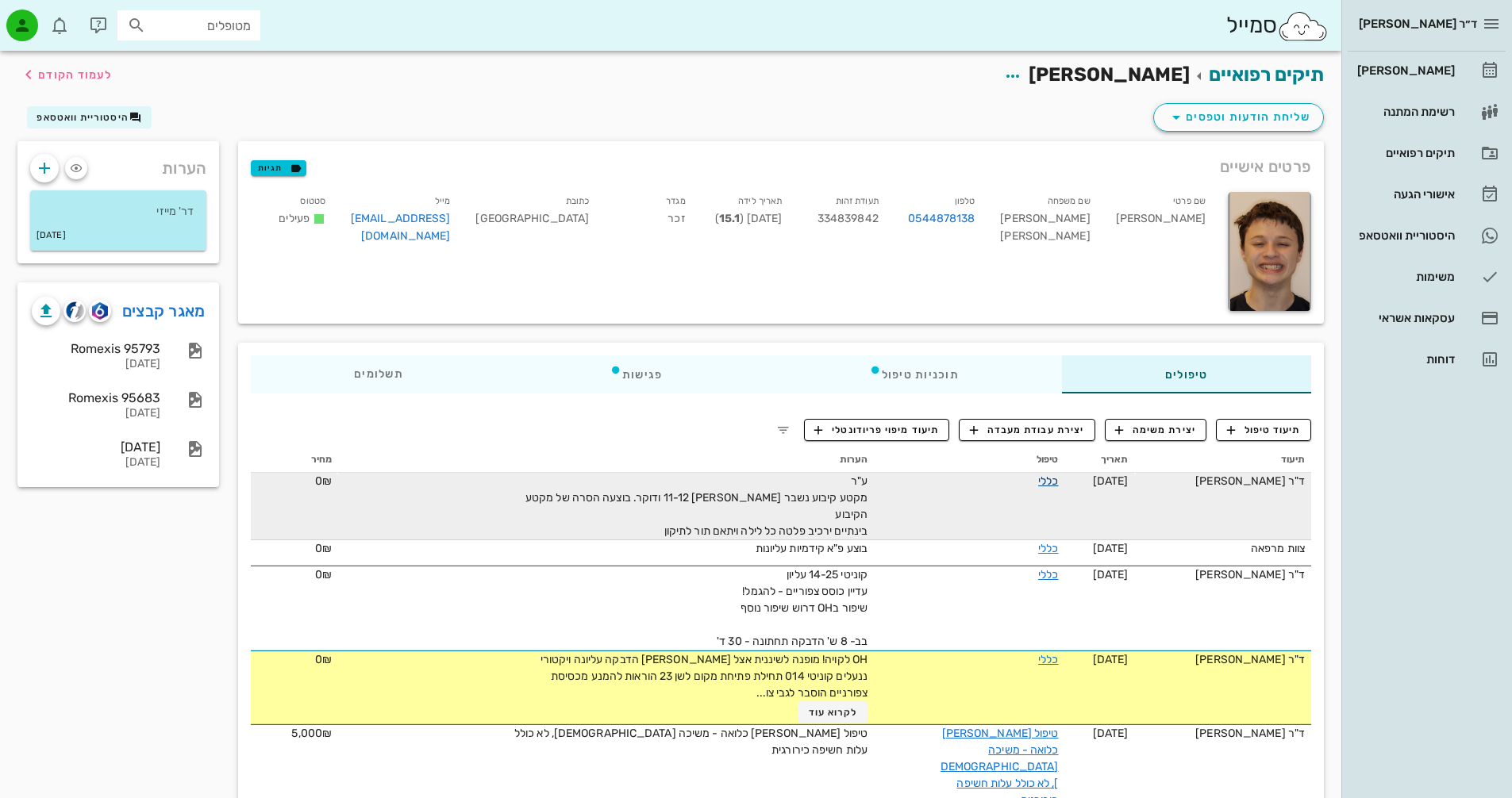
click at [1043, 482] on link "כללי" at bounding box center [1047, 481] width 20 height 14
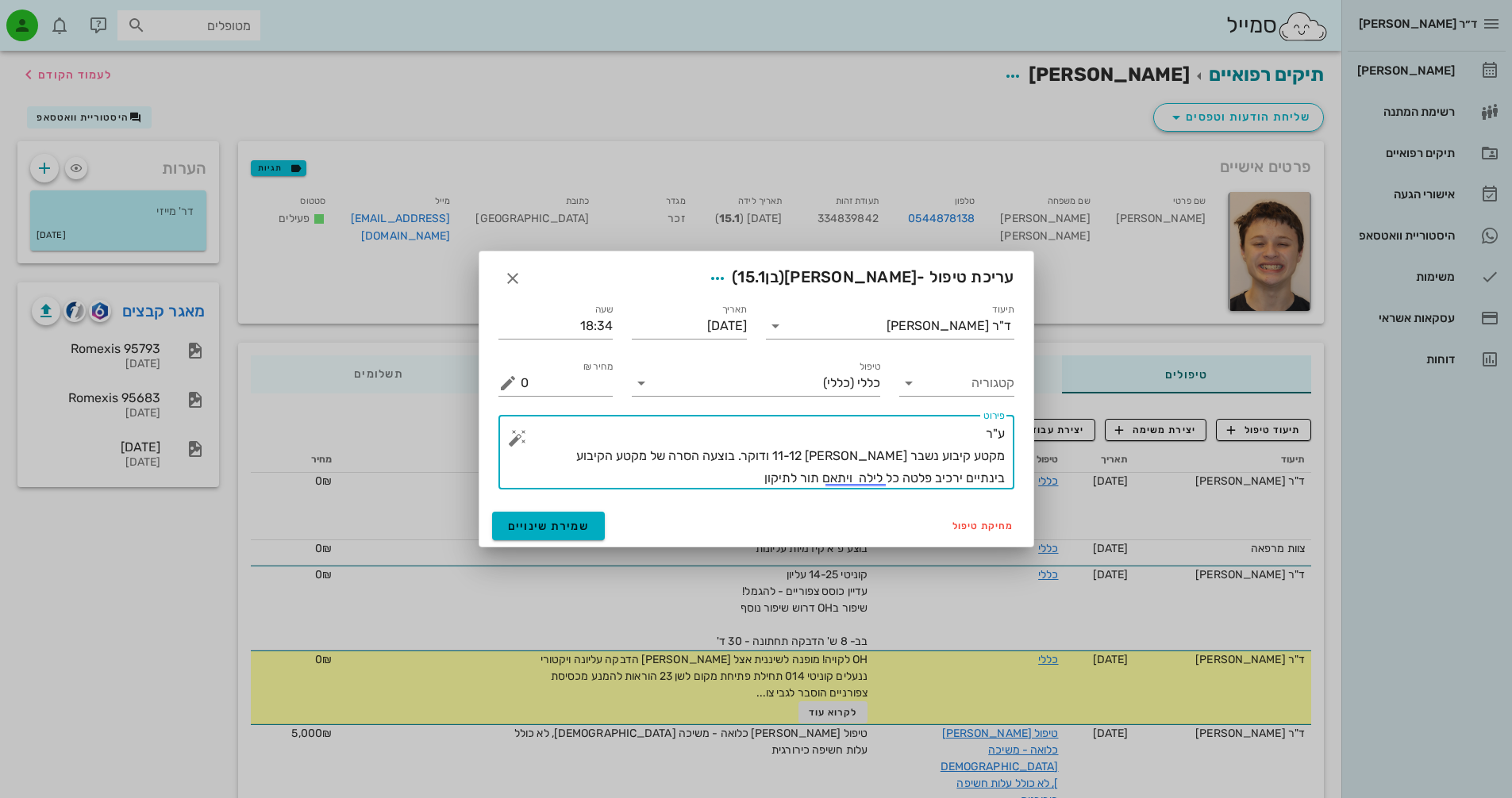
drag, startPoint x: 760, startPoint y: 479, endPoint x: 1060, endPoint y: 406, distance: 308.8
click at [1060, 409] on div "ד״ר [PERSON_NAME] [PERSON_NAME] רשימת המתנה תיקים רפואיים אישורי הגעה היסטוריית…" at bounding box center [756, 626] width 1512 height 1253
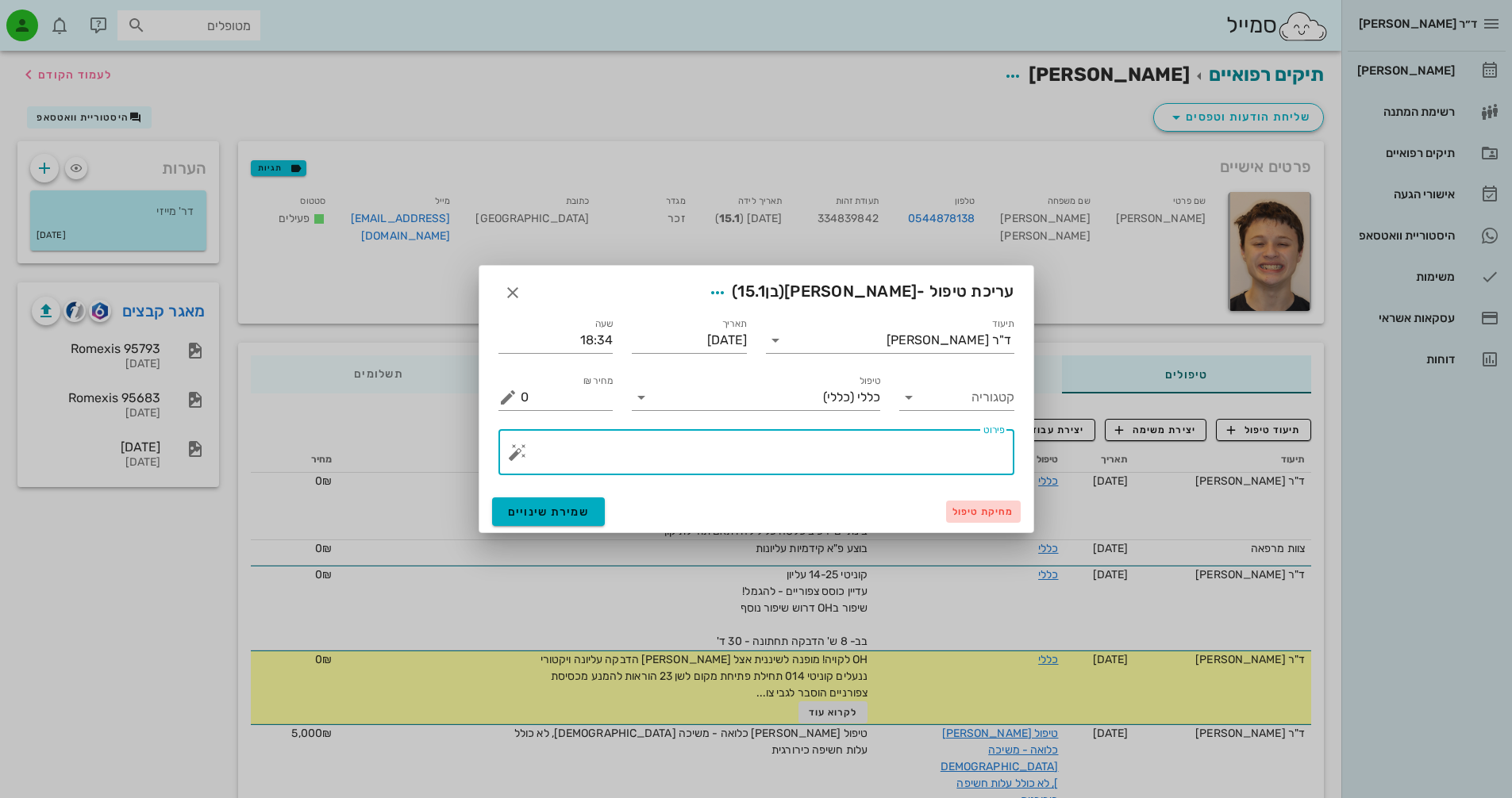
click at [965, 509] on span "מחיקת טיפול" at bounding box center [983, 512] width 62 height 11
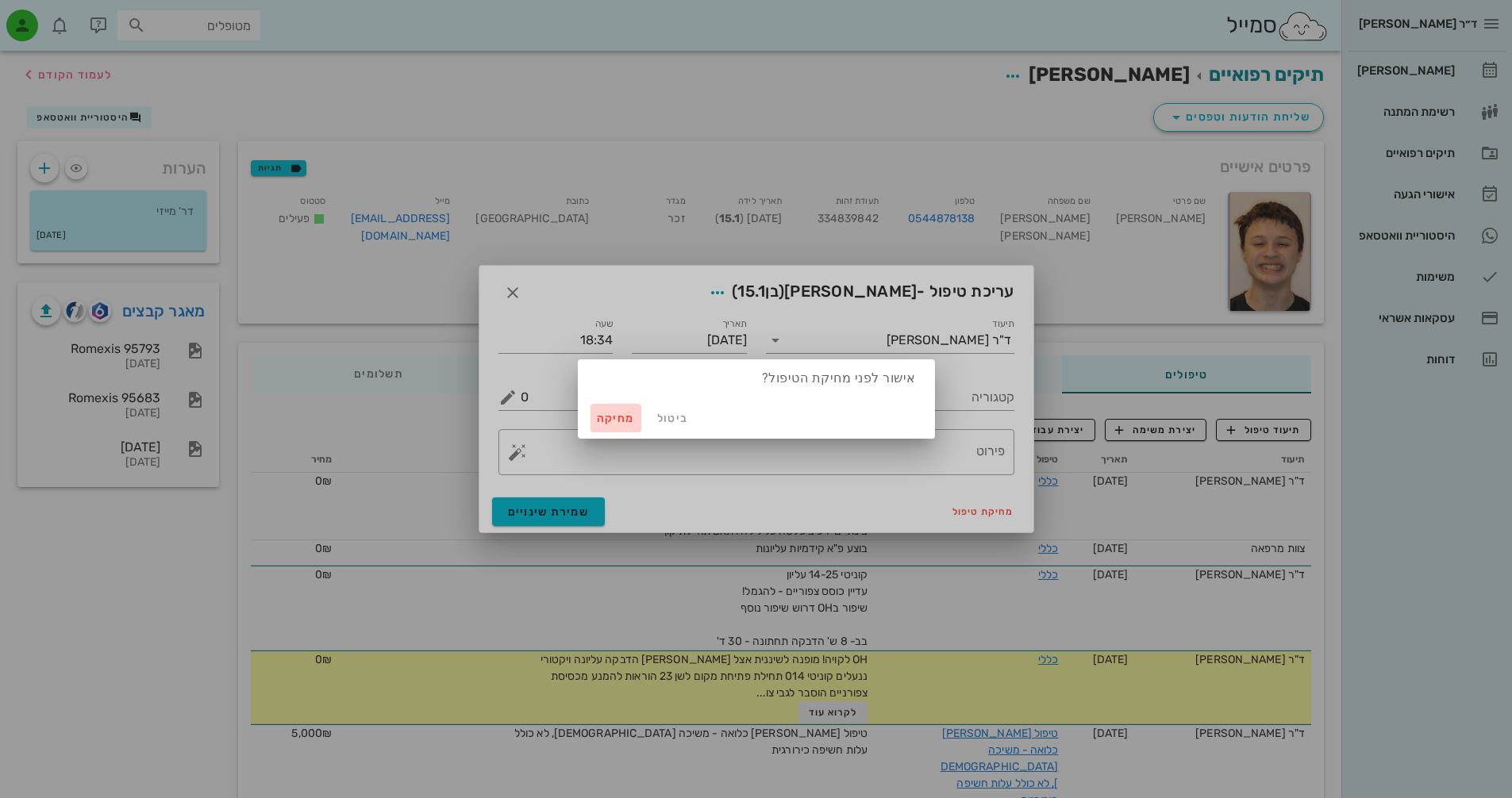
click at [613, 418] on span "מחיקה" at bounding box center [615, 418] width 38 height 14
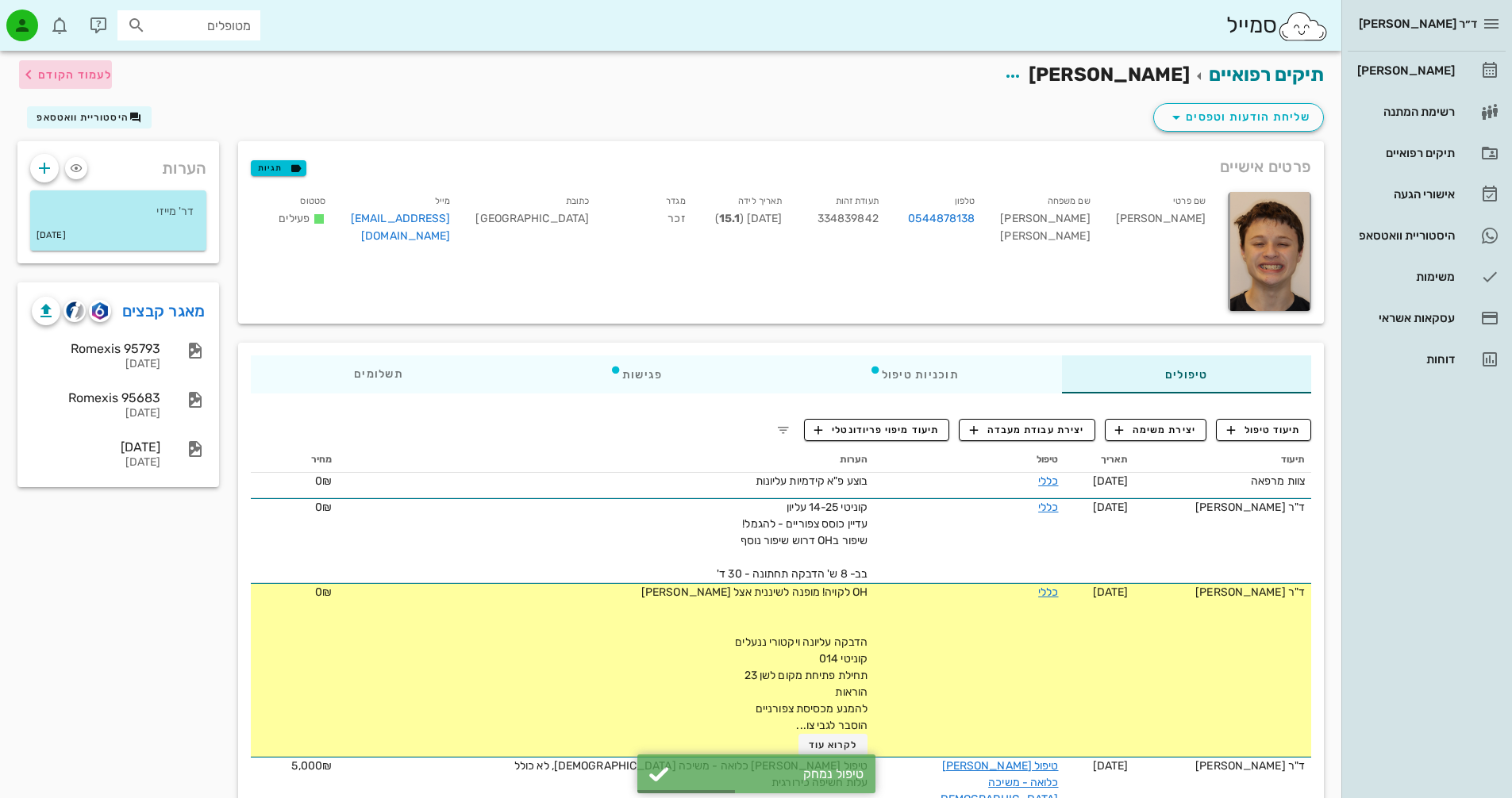
click at [41, 74] on span "לעמוד הקודם" at bounding box center [75, 75] width 74 height 14
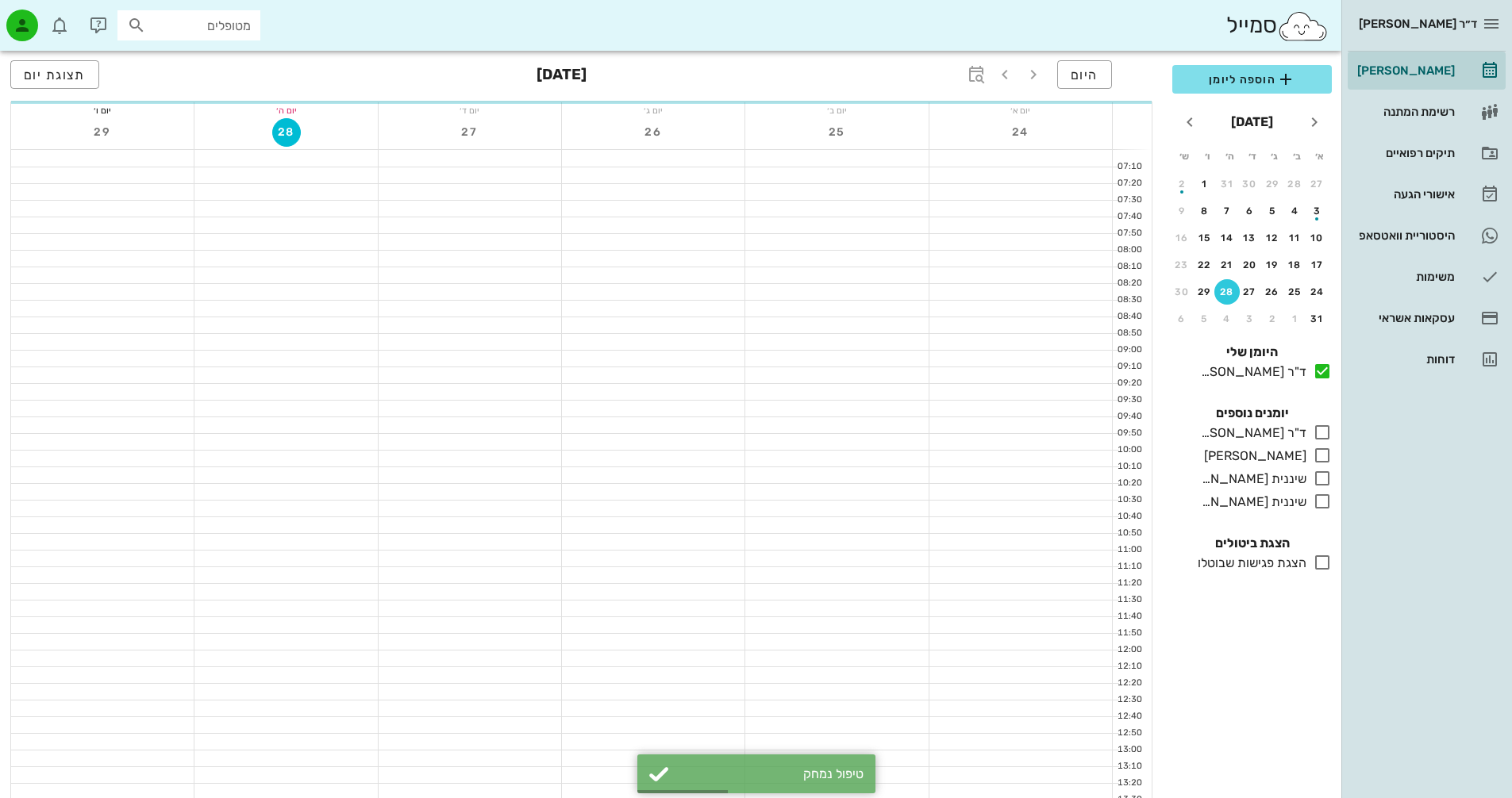
scroll to position [635, 0]
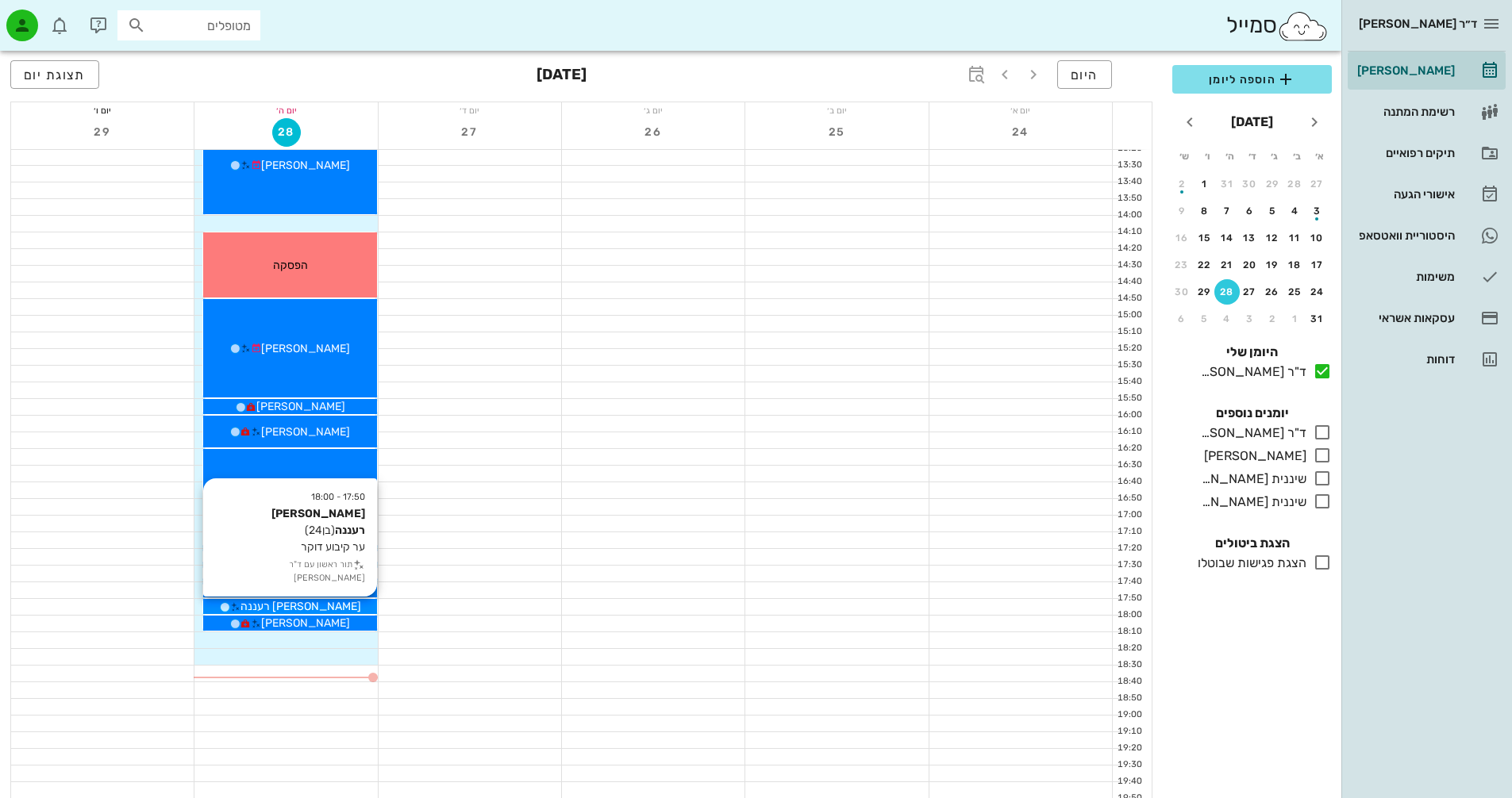
click at [297, 607] on span "[PERSON_NAME] רעננה" at bounding box center [301, 606] width 121 height 14
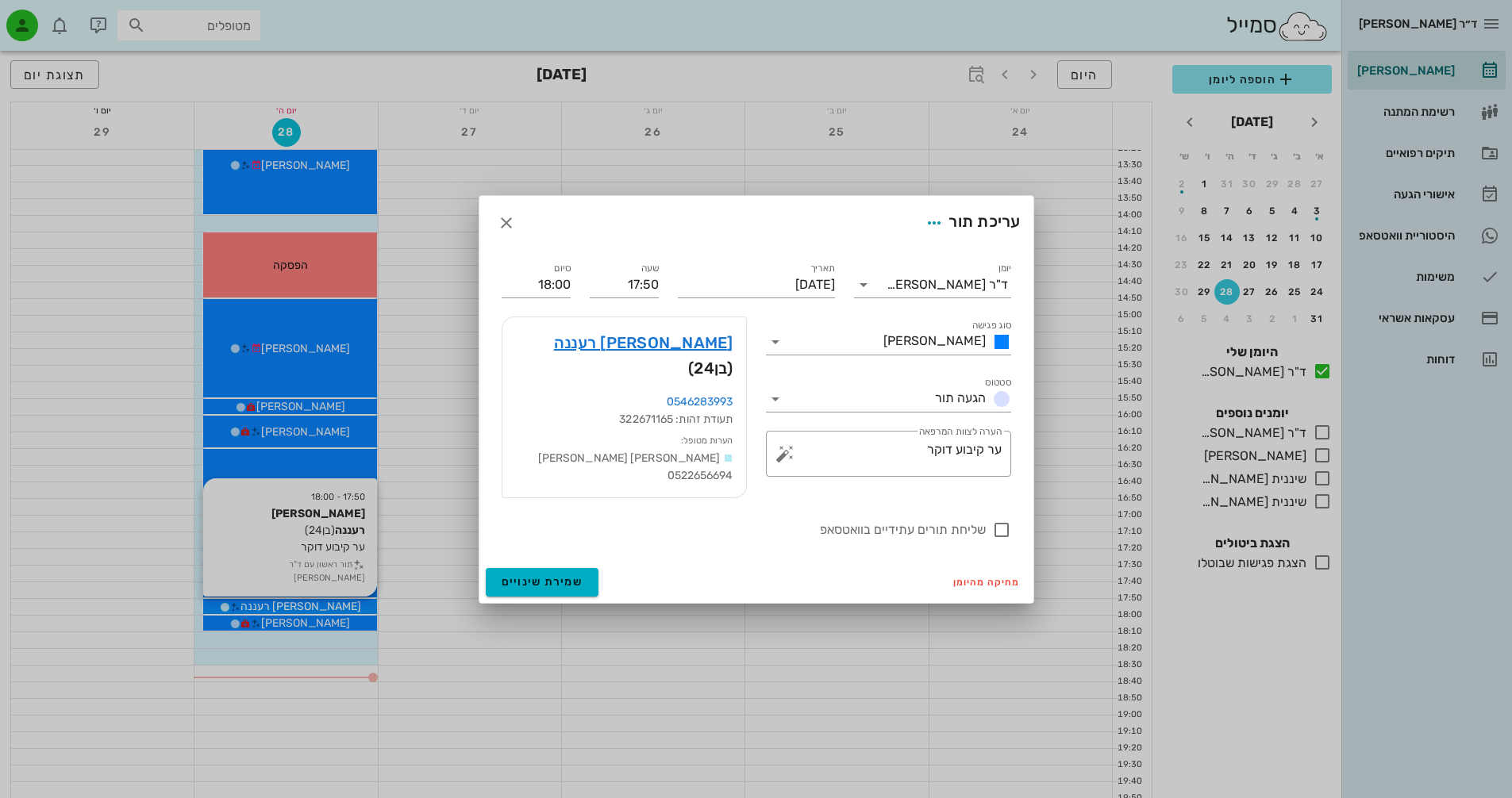
click at [297, 607] on div at bounding box center [756, 399] width 1512 height 798
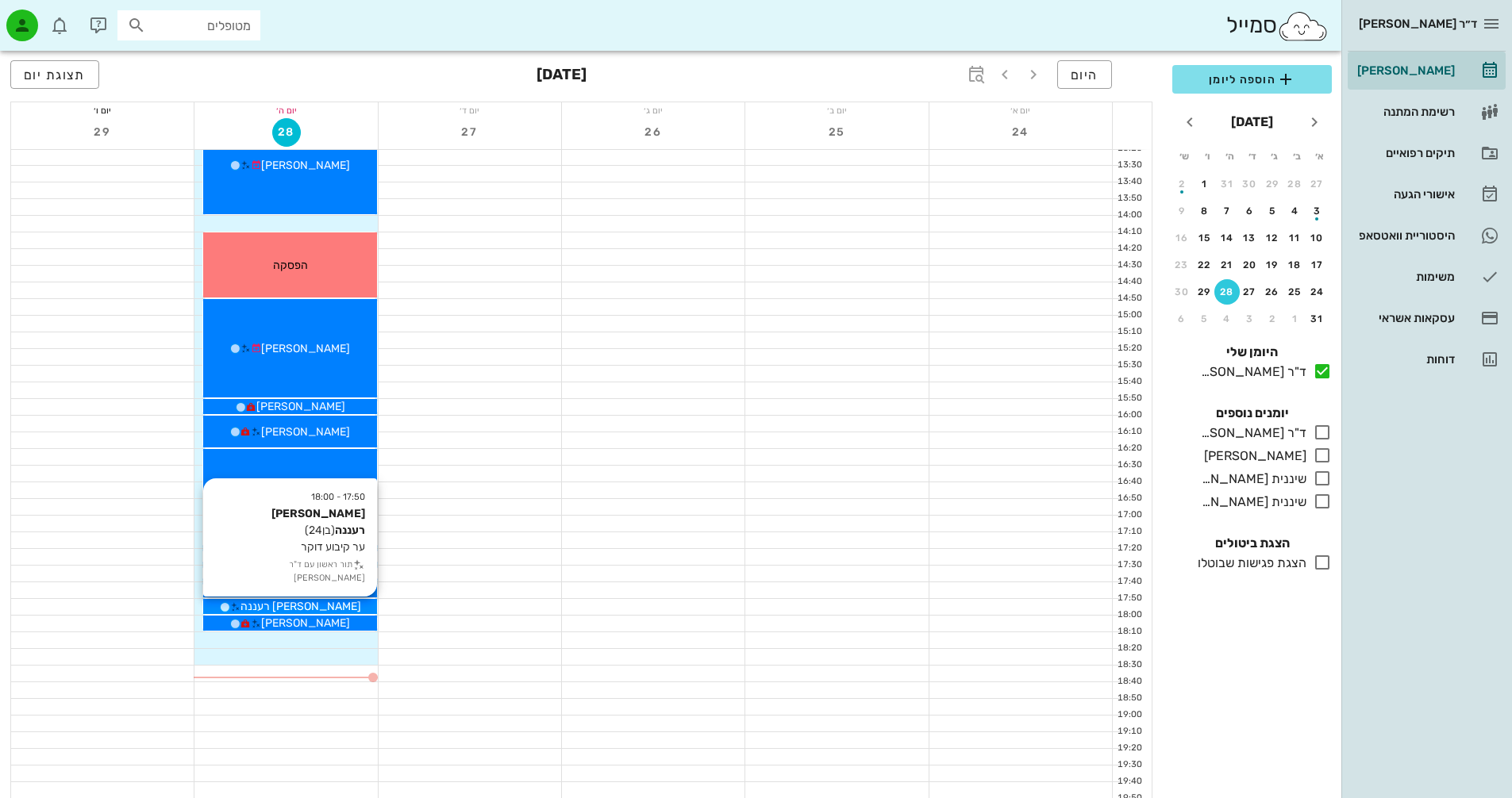
click at [297, 607] on span "[PERSON_NAME] רעננה" at bounding box center [301, 606] width 121 height 14
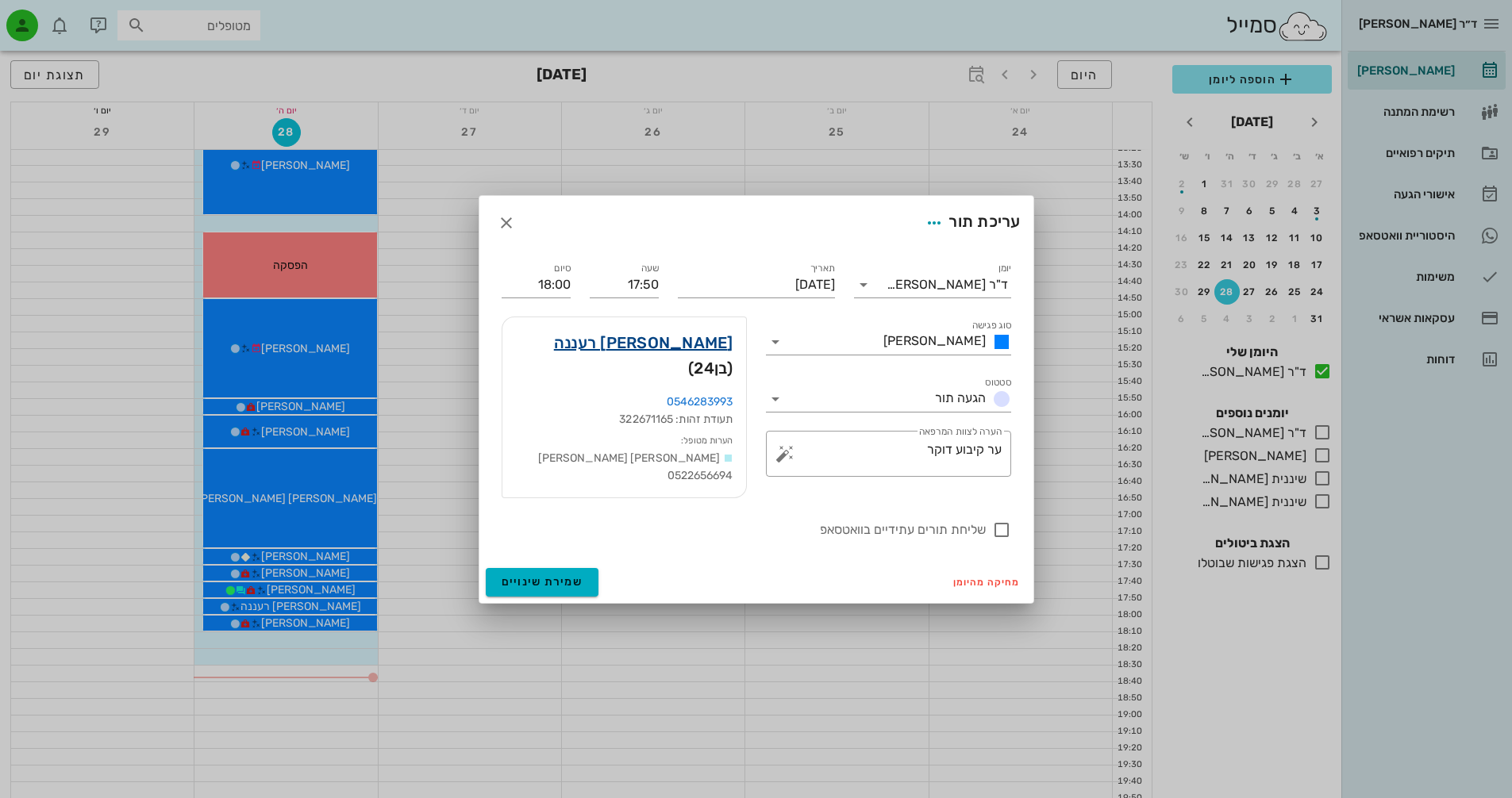
click at [690, 351] on link "[PERSON_NAME] רעננה" at bounding box center [643, 343] width 179 height 26
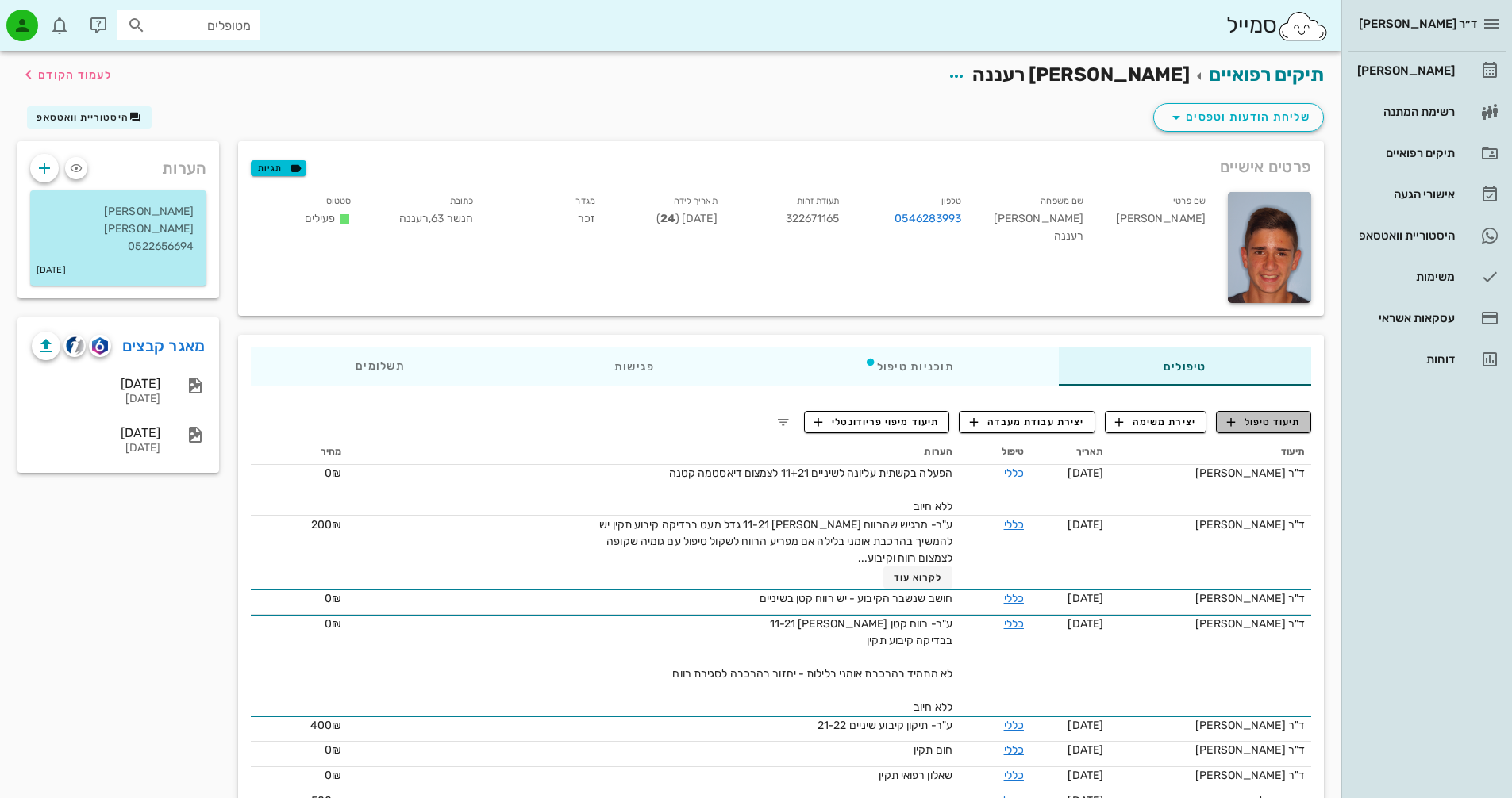
click at [1267, 424] on span "תיעוד טיפול" at bounding box center [1264, 422] width 74 height 14
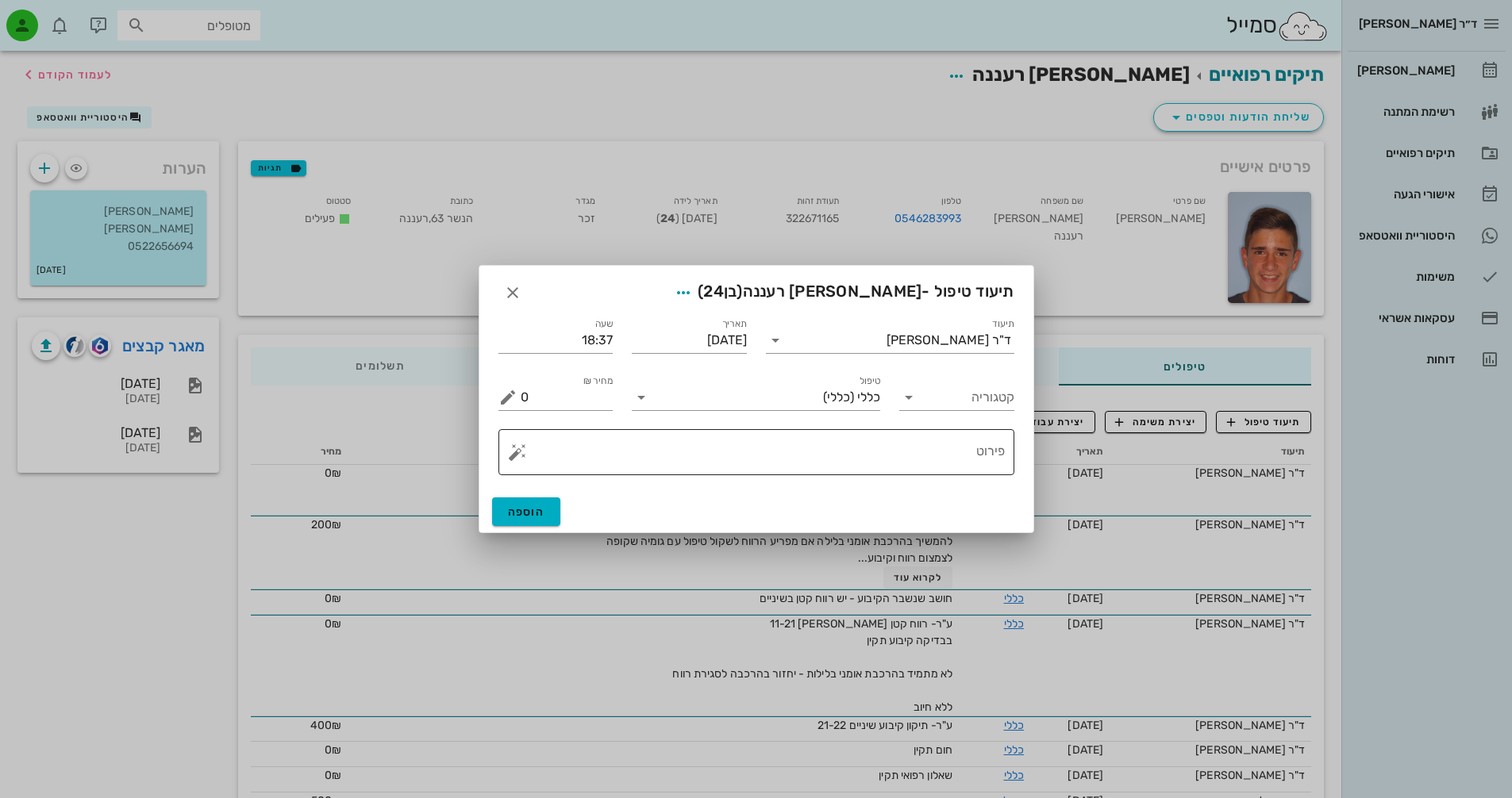
click at [951, 437] on textarea "פירוט" at bounding box center [763, 456] width 484 height 38
paste textarea "ע"ר מקטע קיבוע נשבר [PERSON_NAME] 11-12 ודוקר. בוצעה הסרה של מקטע הקיבוע בינתיי…"
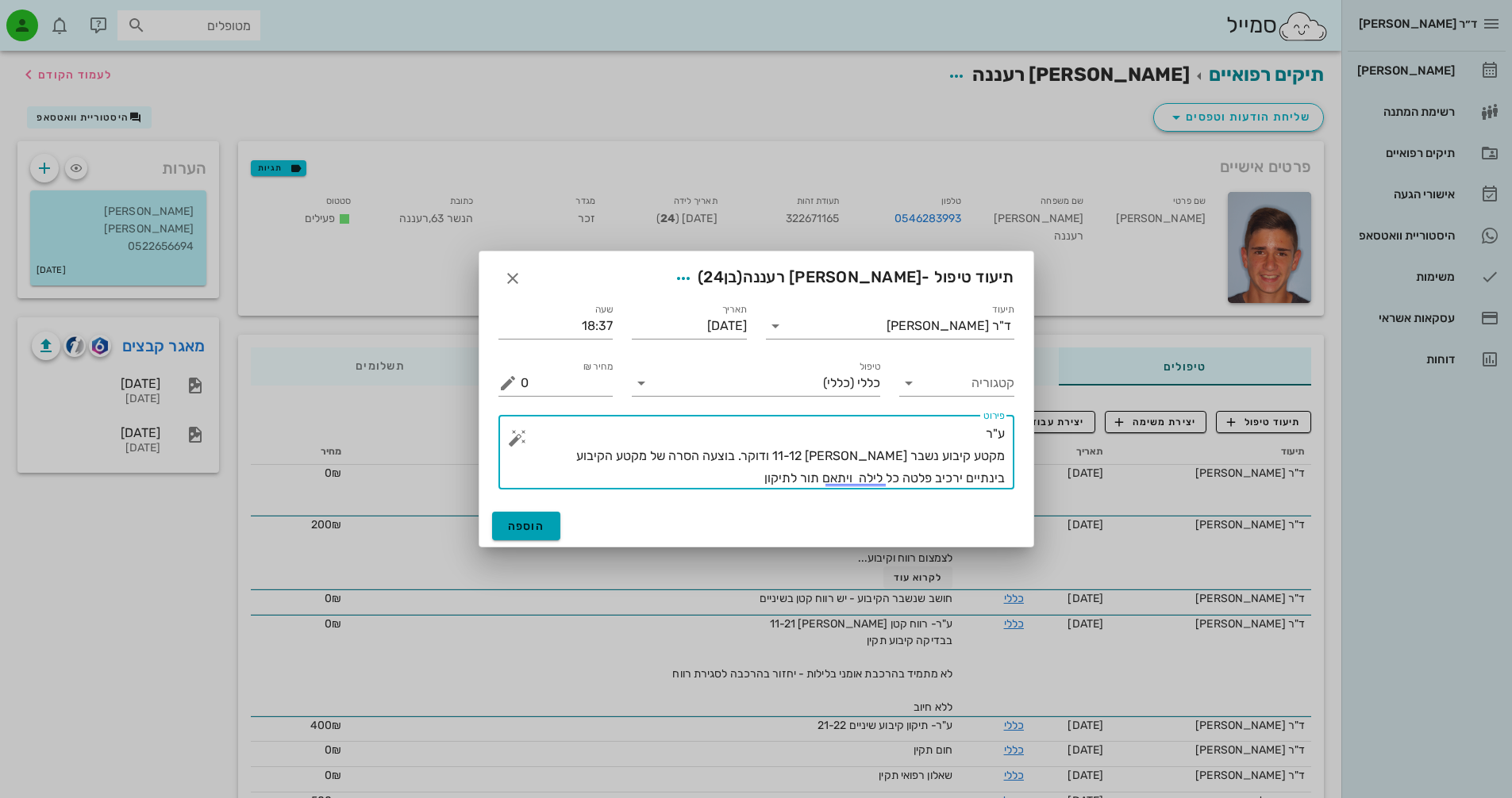
type textarea "ע"ר מקטע קיבוע נשבר [PERSON_NAME] 11-12 ודוקר. בוצעה הסרה של מקטע הקיבוע בינתיי…"
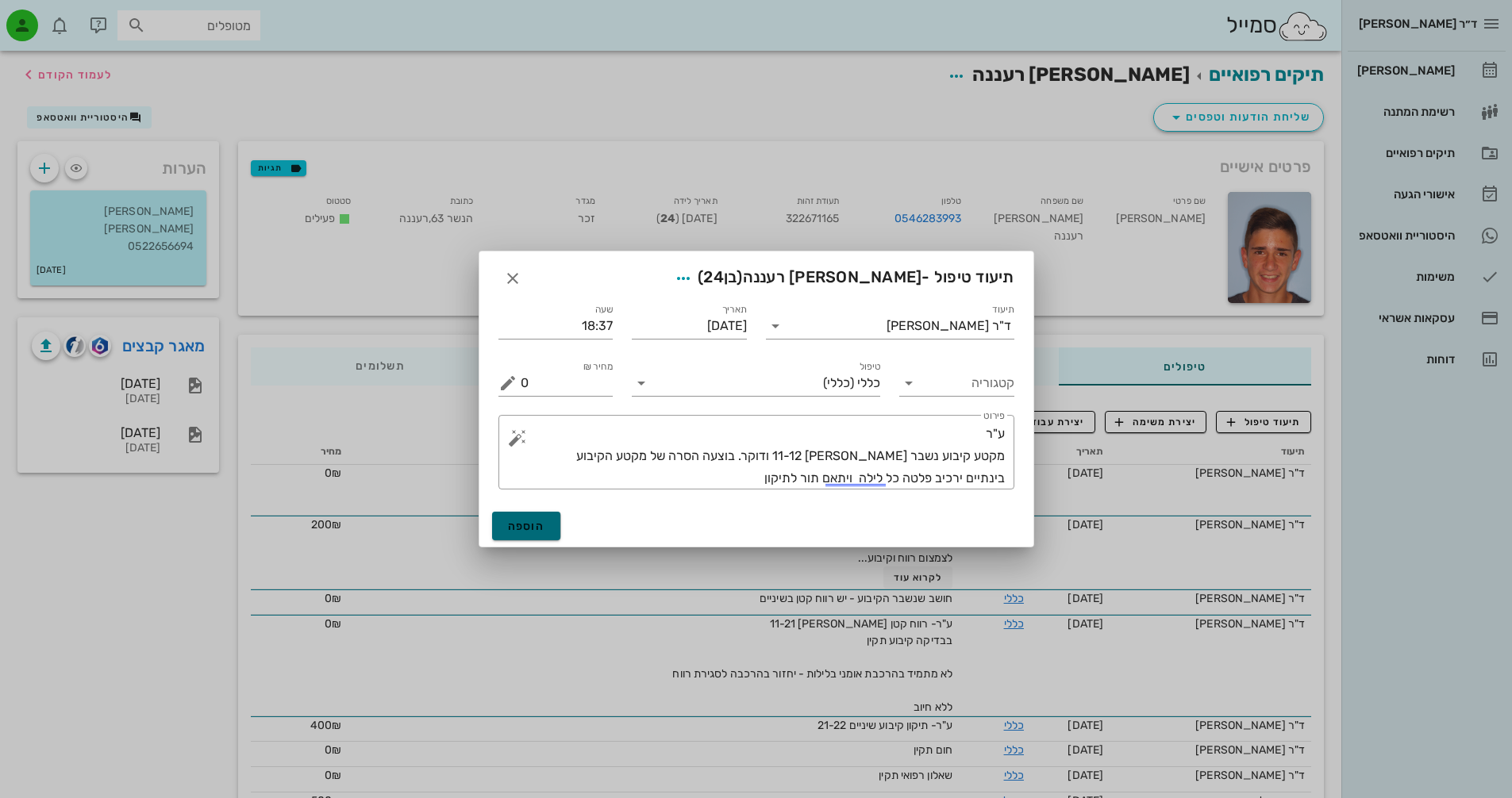
click at [537, 530] on span "הוספה" at bounding box center [527, 526] width 37 height 14
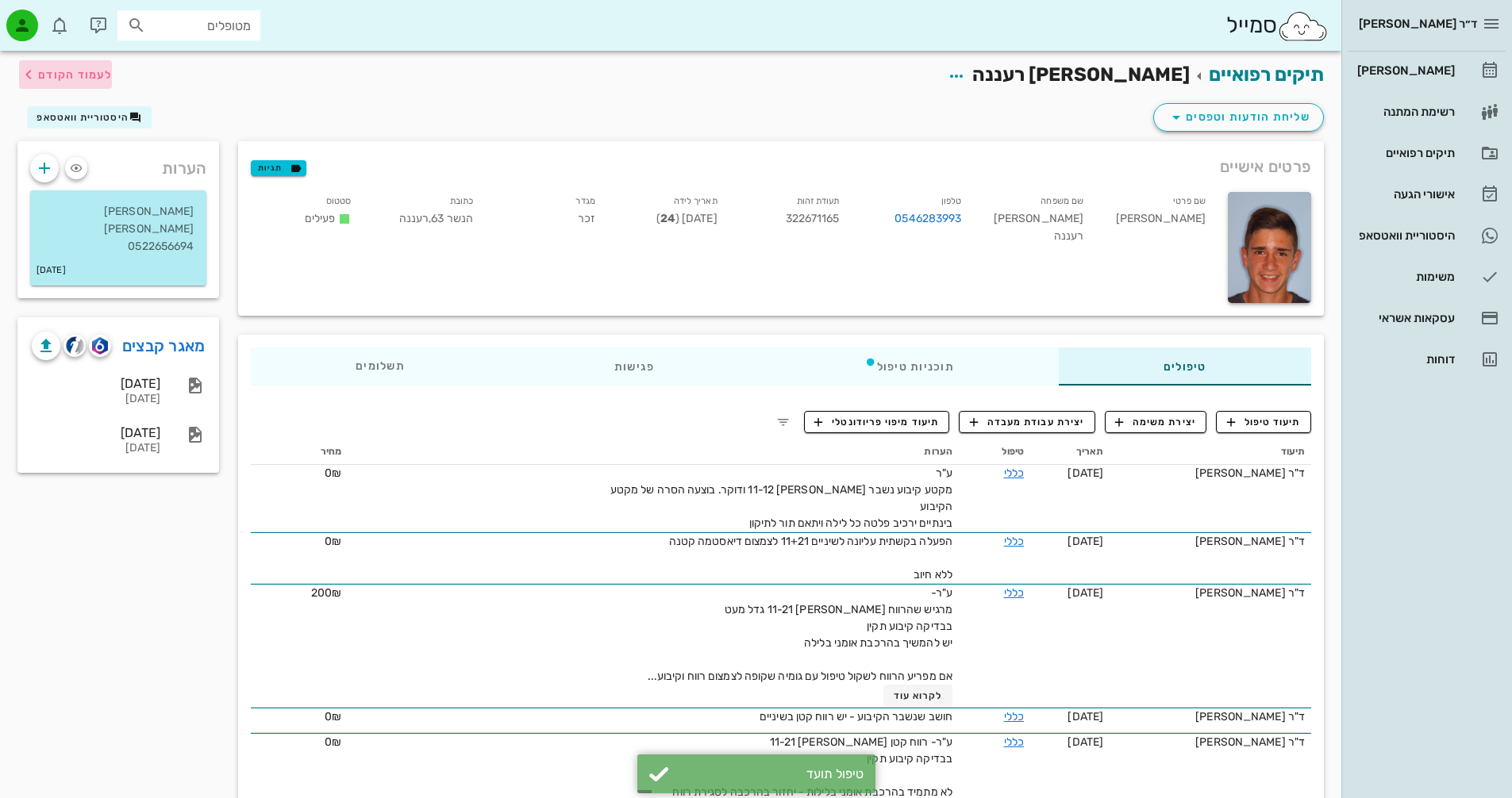
click at [68, 69] on span "לעמוד הקודם" at bounding box center [75, 75] width 74 height 14
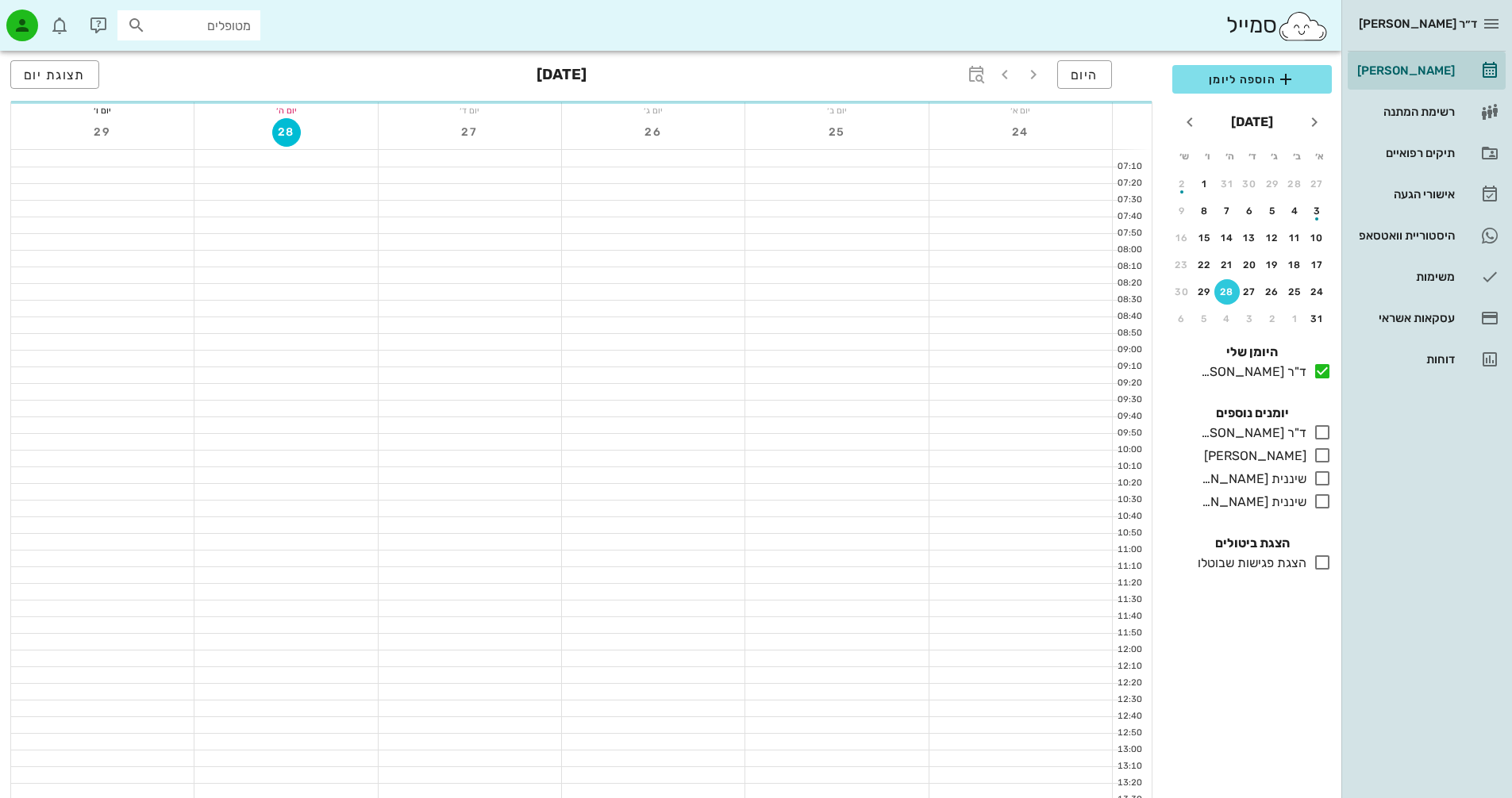
scroll to position [635, 0]
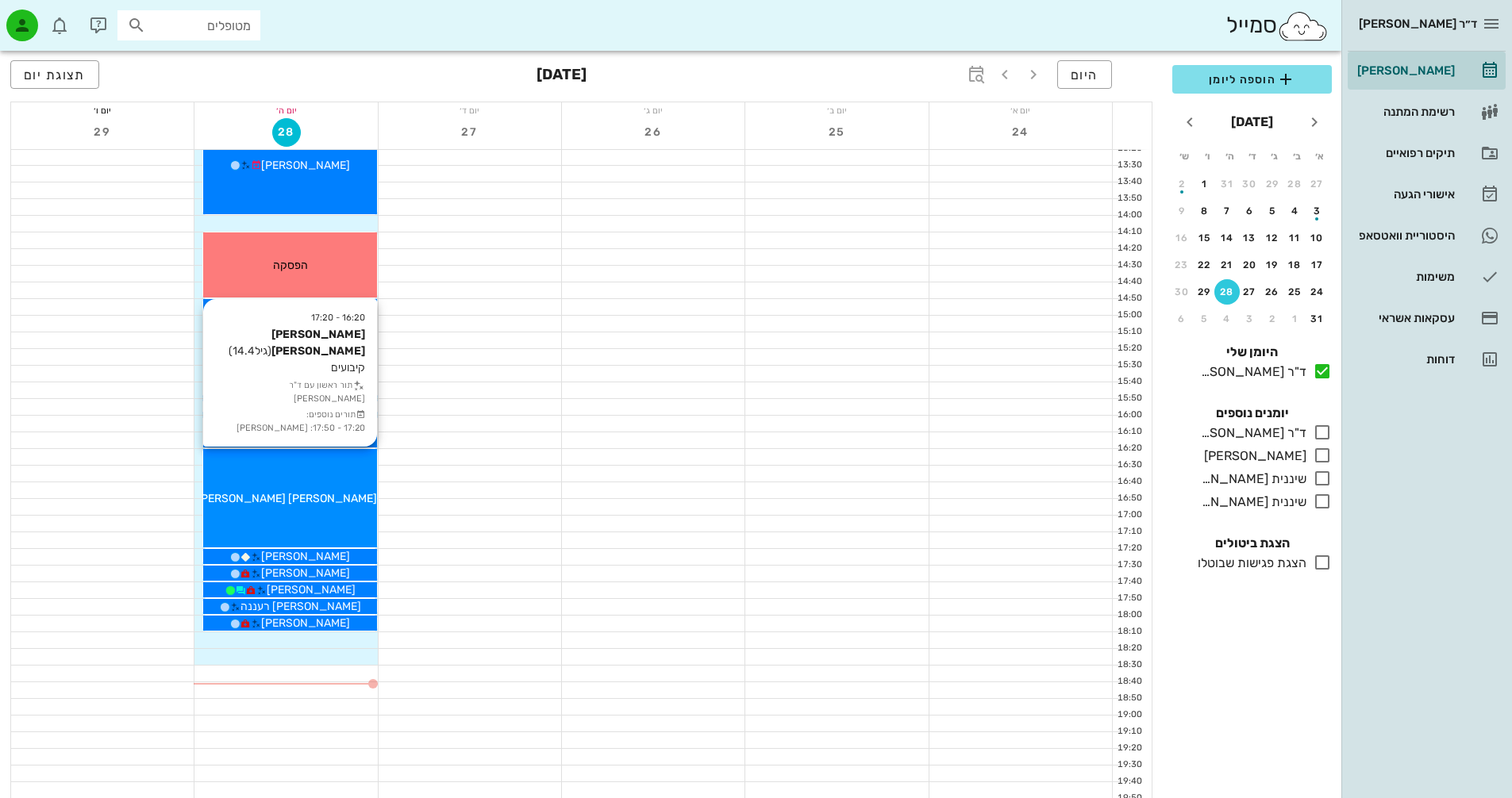
click at [342, 506] on div "[PERSON_NAME] [PERSON_NAME]" at bounding box center [289, 498] width 173 height 17
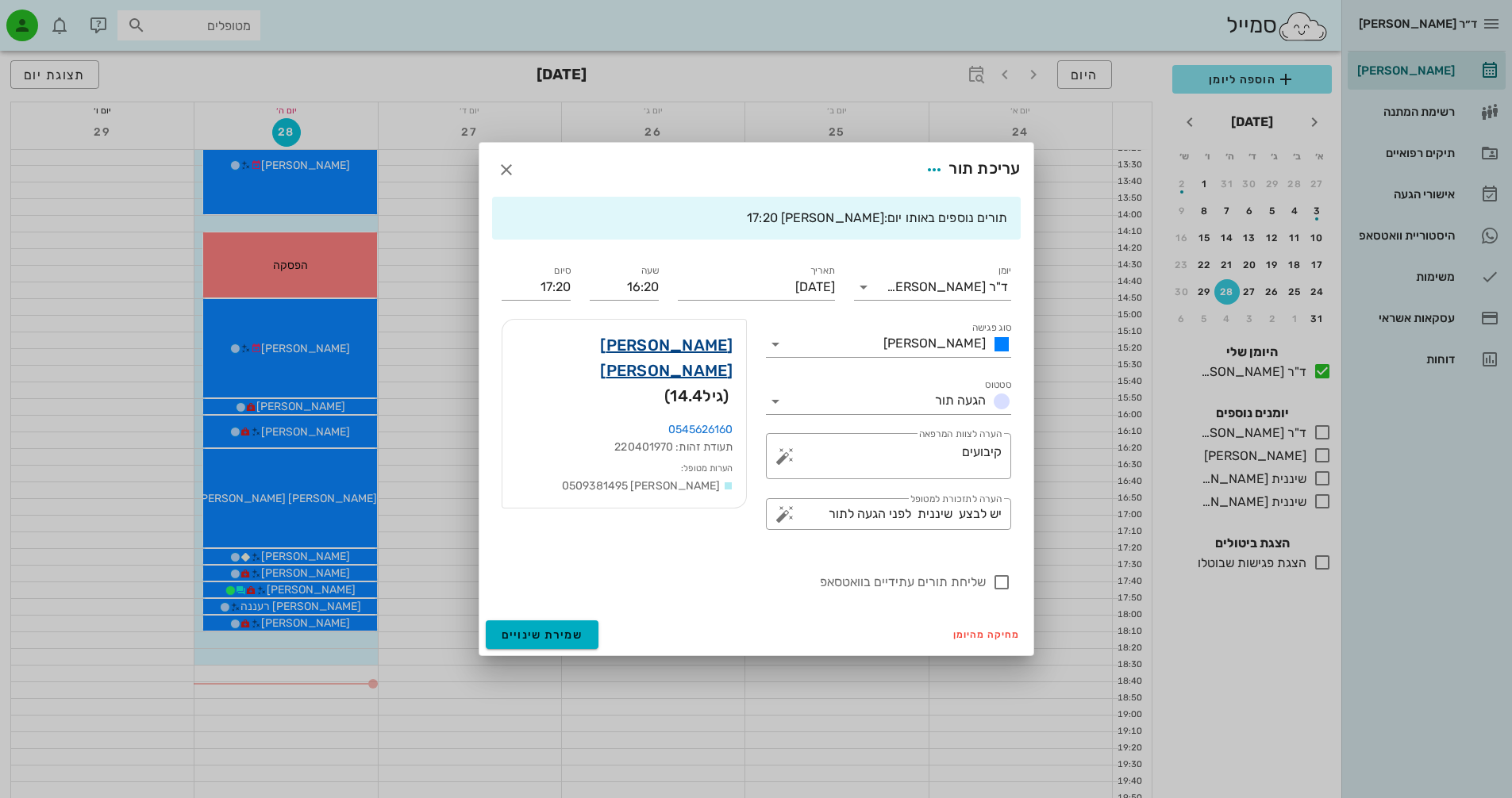
click at [666, 354] on link "[PERSON_NAME] [PERSON_NAME]" at bounding box center [624, 358] width 218 height 51
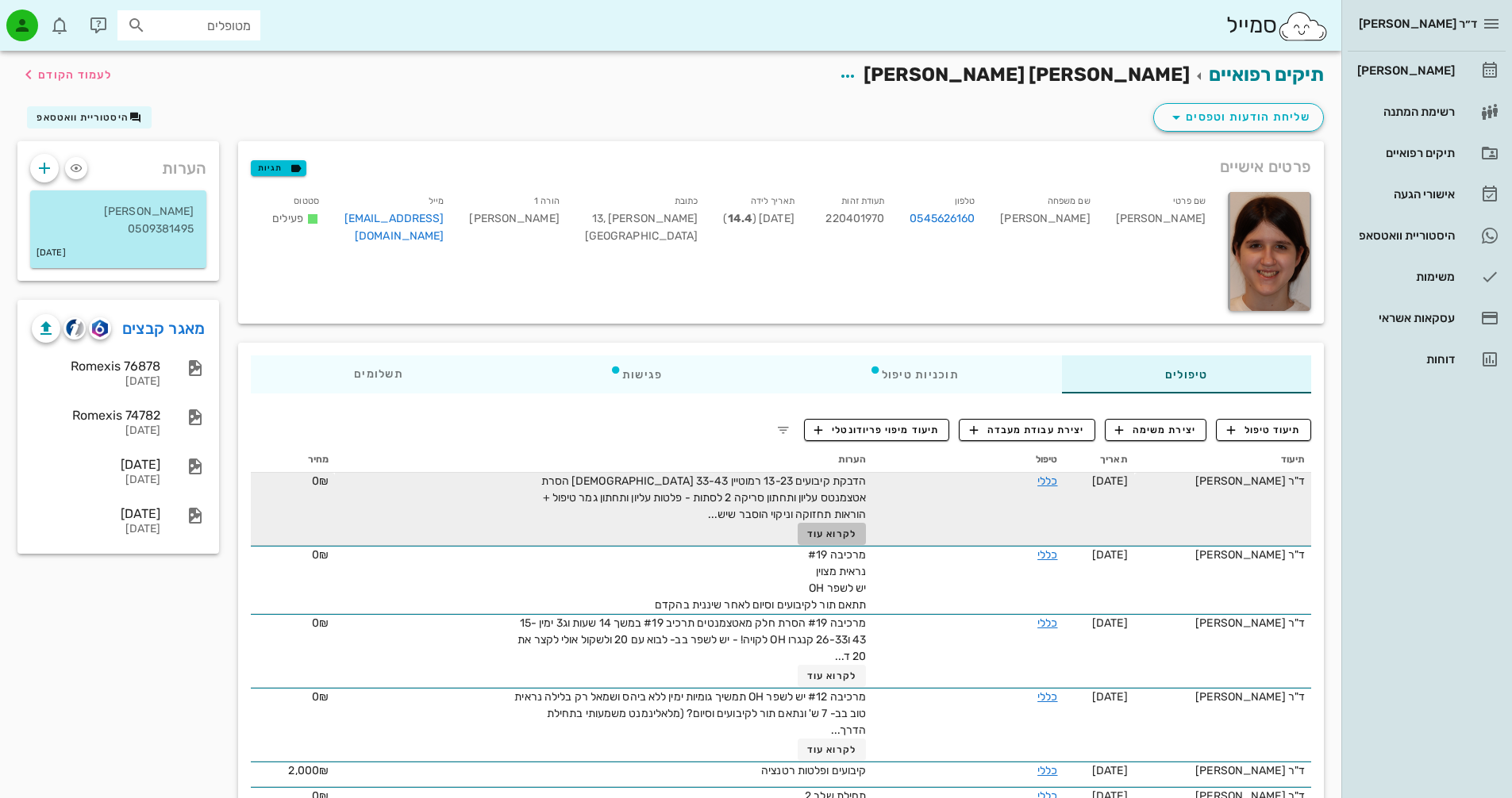
click at [826, 537] on span "לקרוא עוד" at bounding box center [831, 534] width 49 height 11
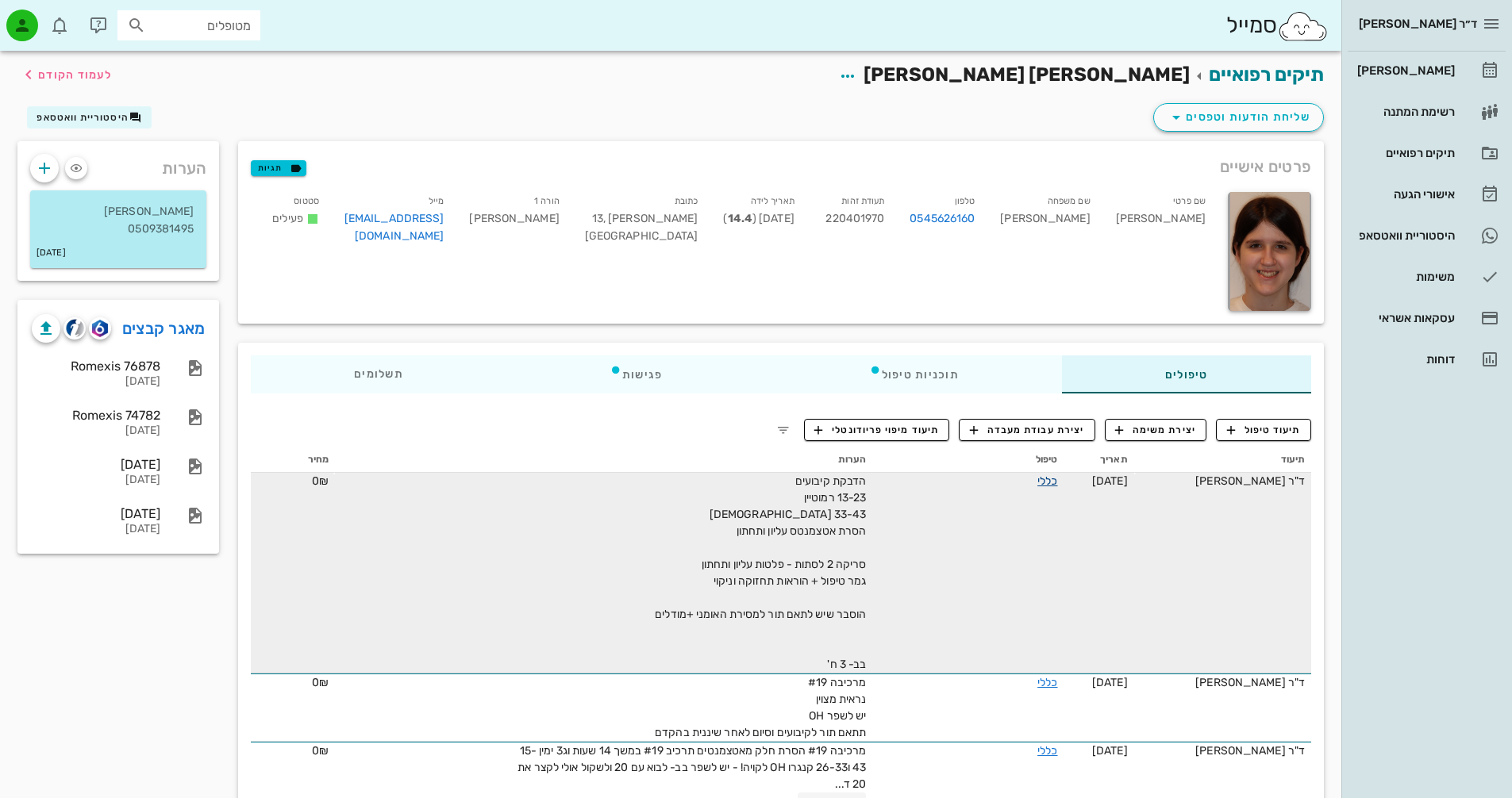
click at [1041, 484] on link "כללי" at bounding box center [1047, 481] width 20 height 14
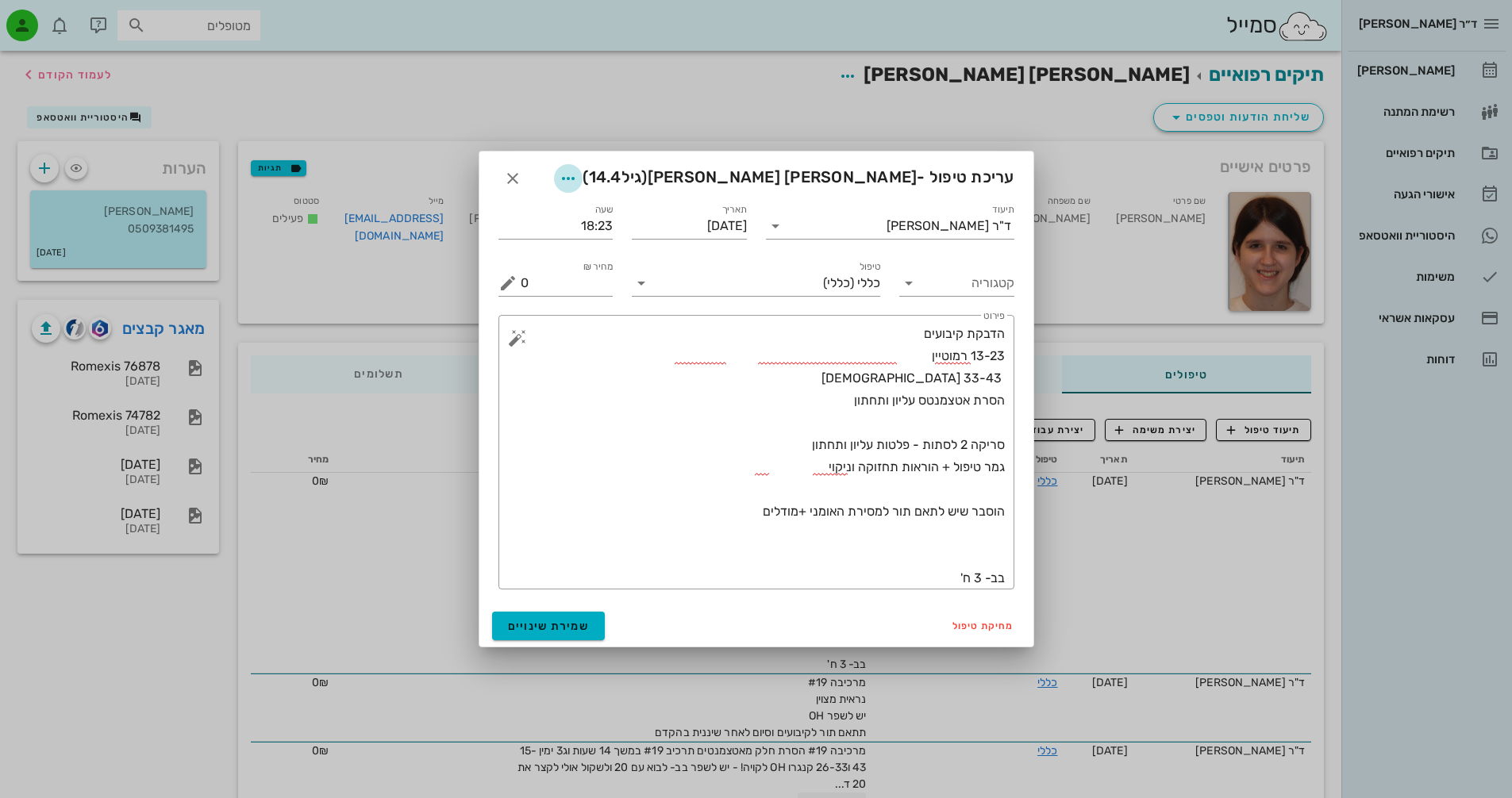
click at [578, 173] on icon "button" at bounding box center [568, 178] width 19 height 19
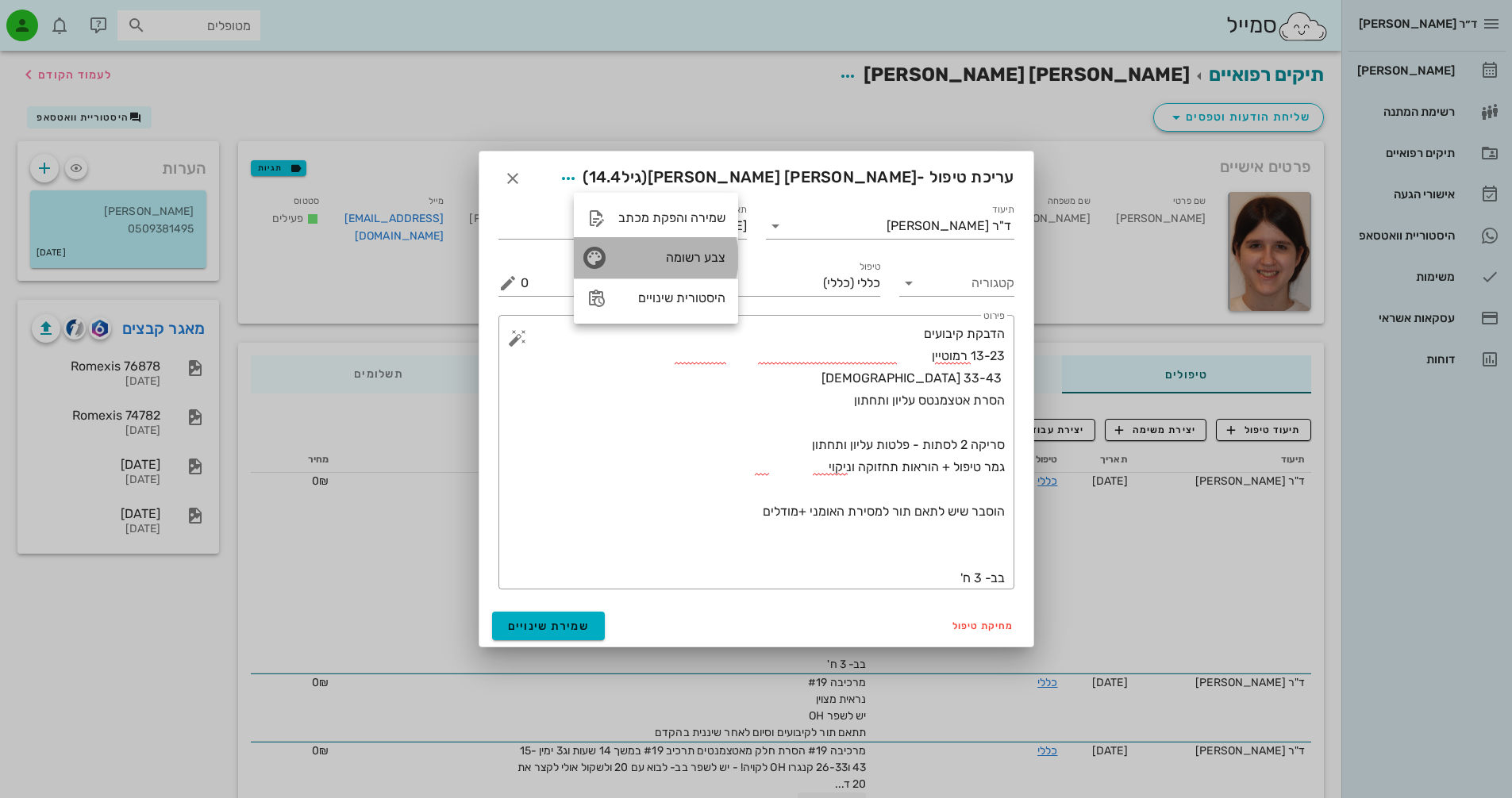
click at [699, 259] on div "צבע רשומה" at bounding box center [671, 257] width 107 height 15
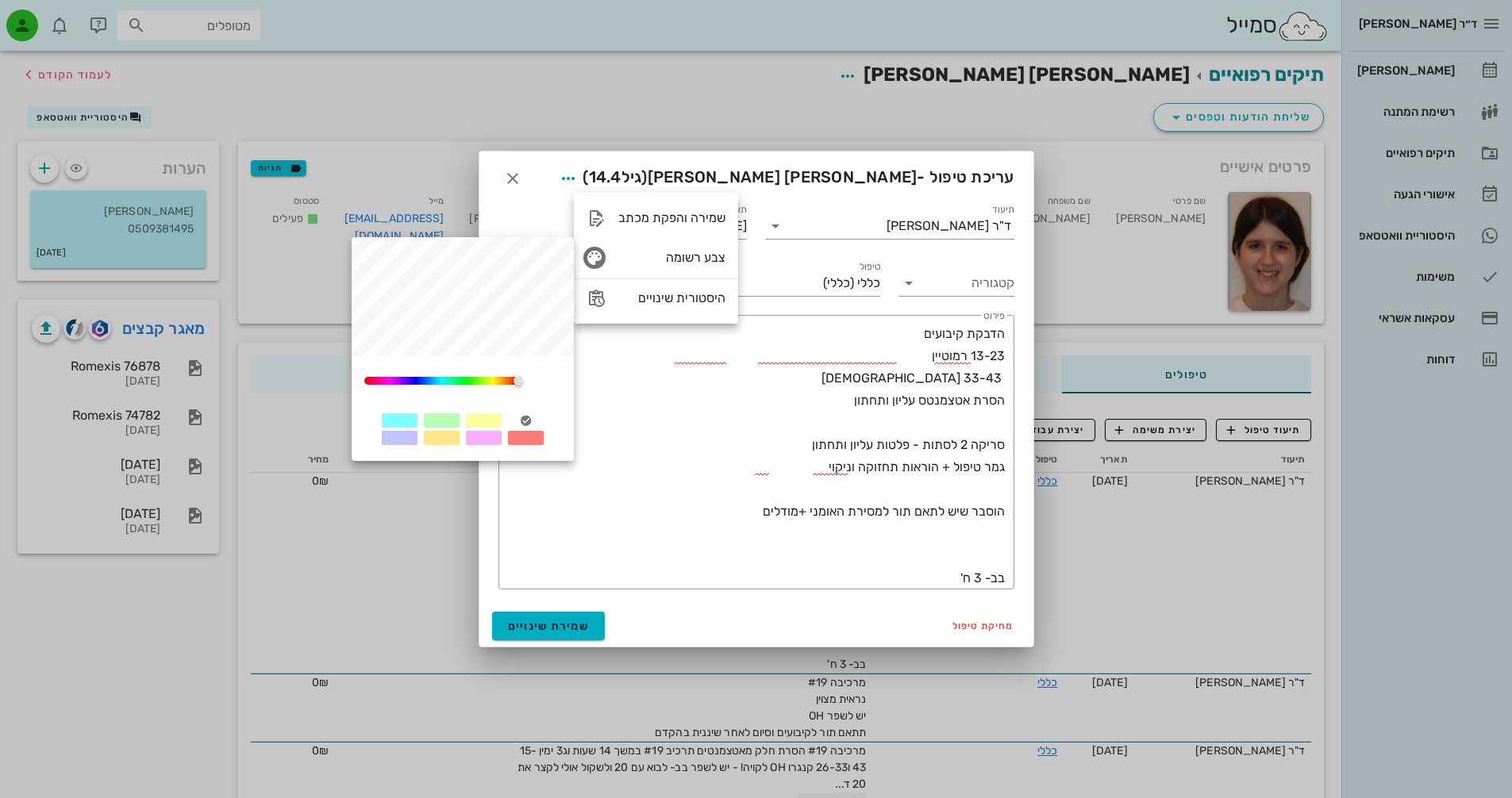
click at [439, 419] on div at bounding box center [441, 420] width 35 height 14
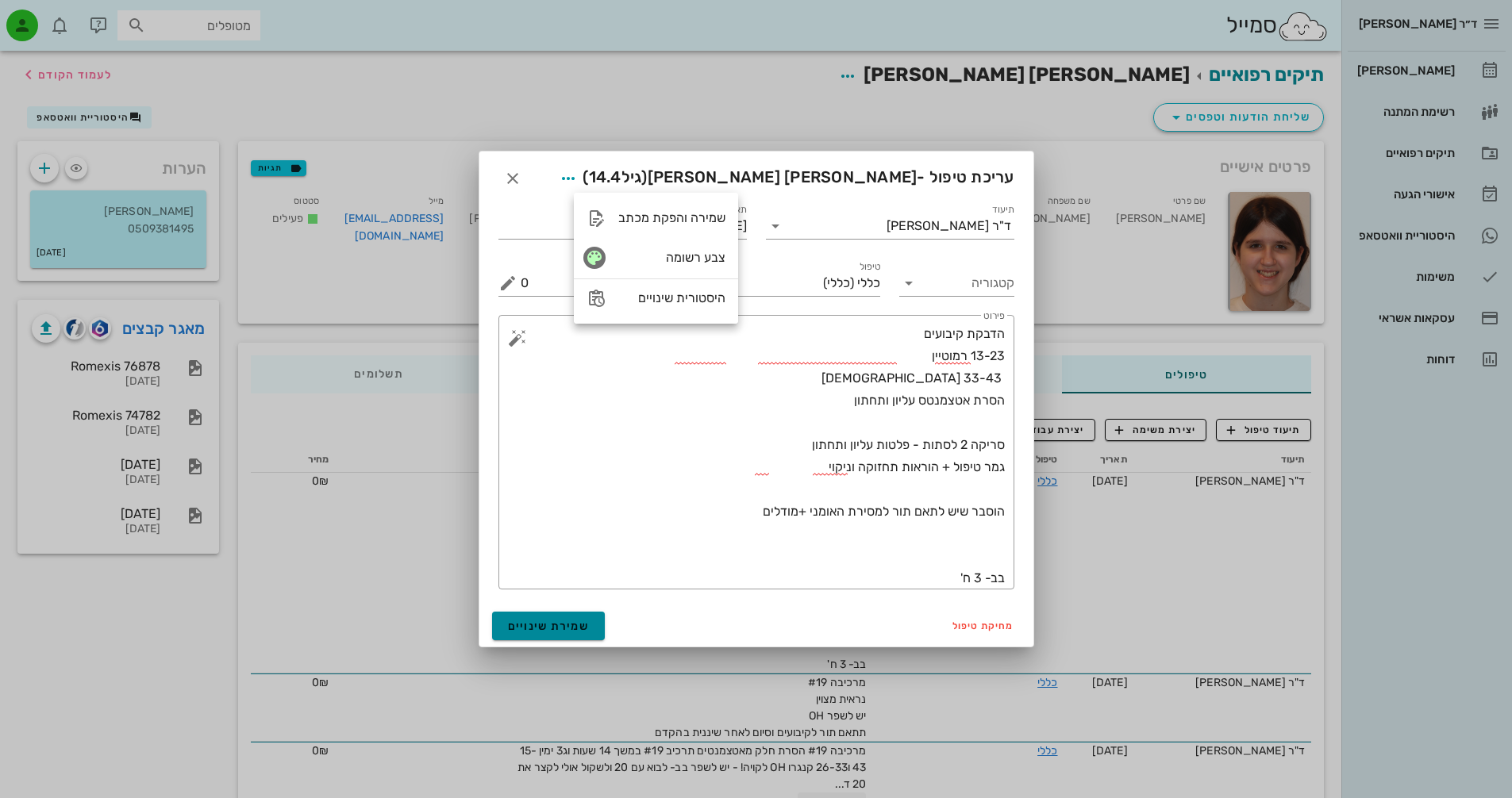
click at [551, 633] on button "שמירת שינויים" at bounding box center [548, 626] width 113 height 29
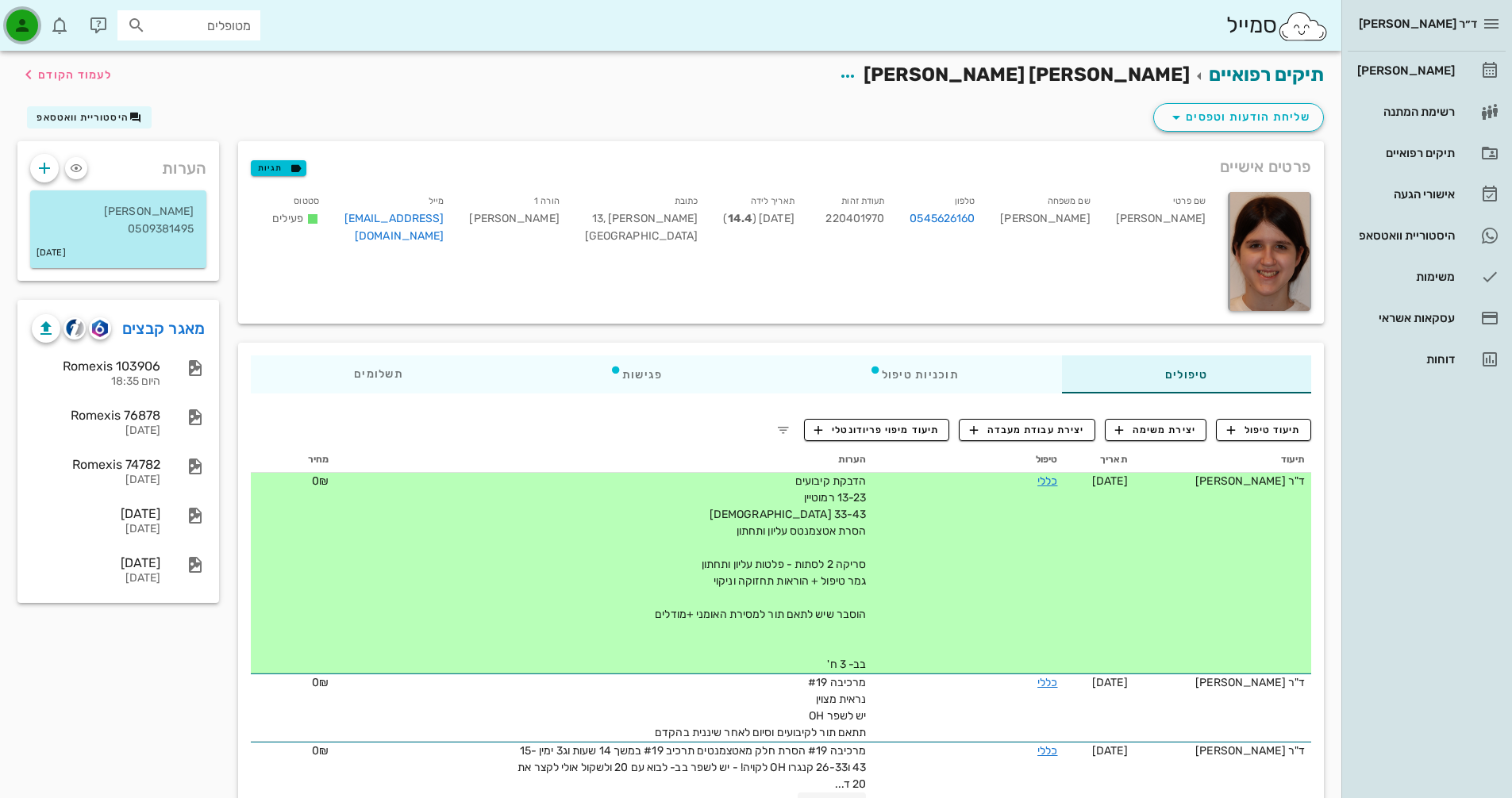
click at [25, 23] on icon "button" at bounding box center [23, 26] width 19 height 19
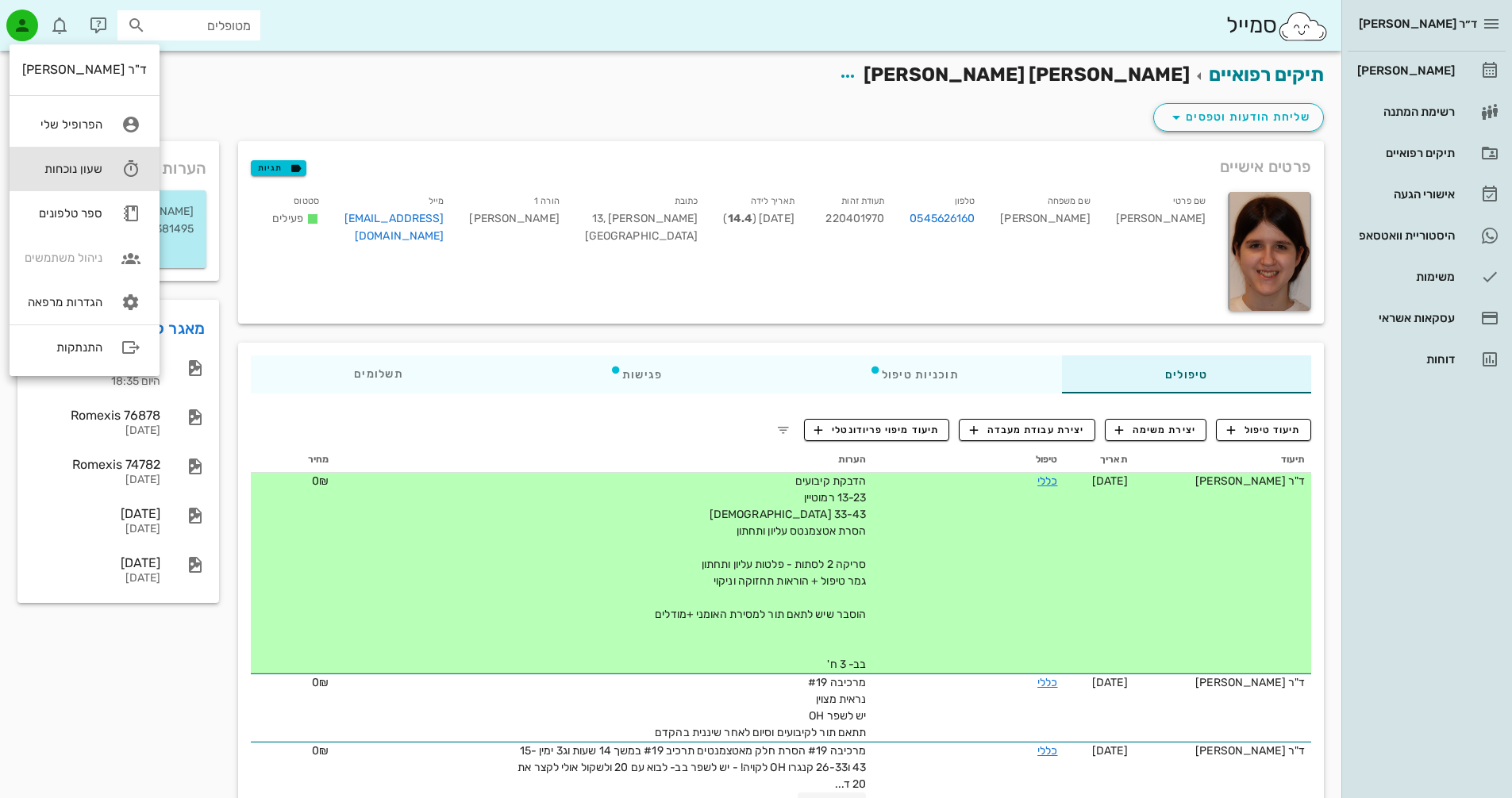
click at [88, 167] on div "שעון נוכחות" at bounding box center [63, 169] width 80 height 14
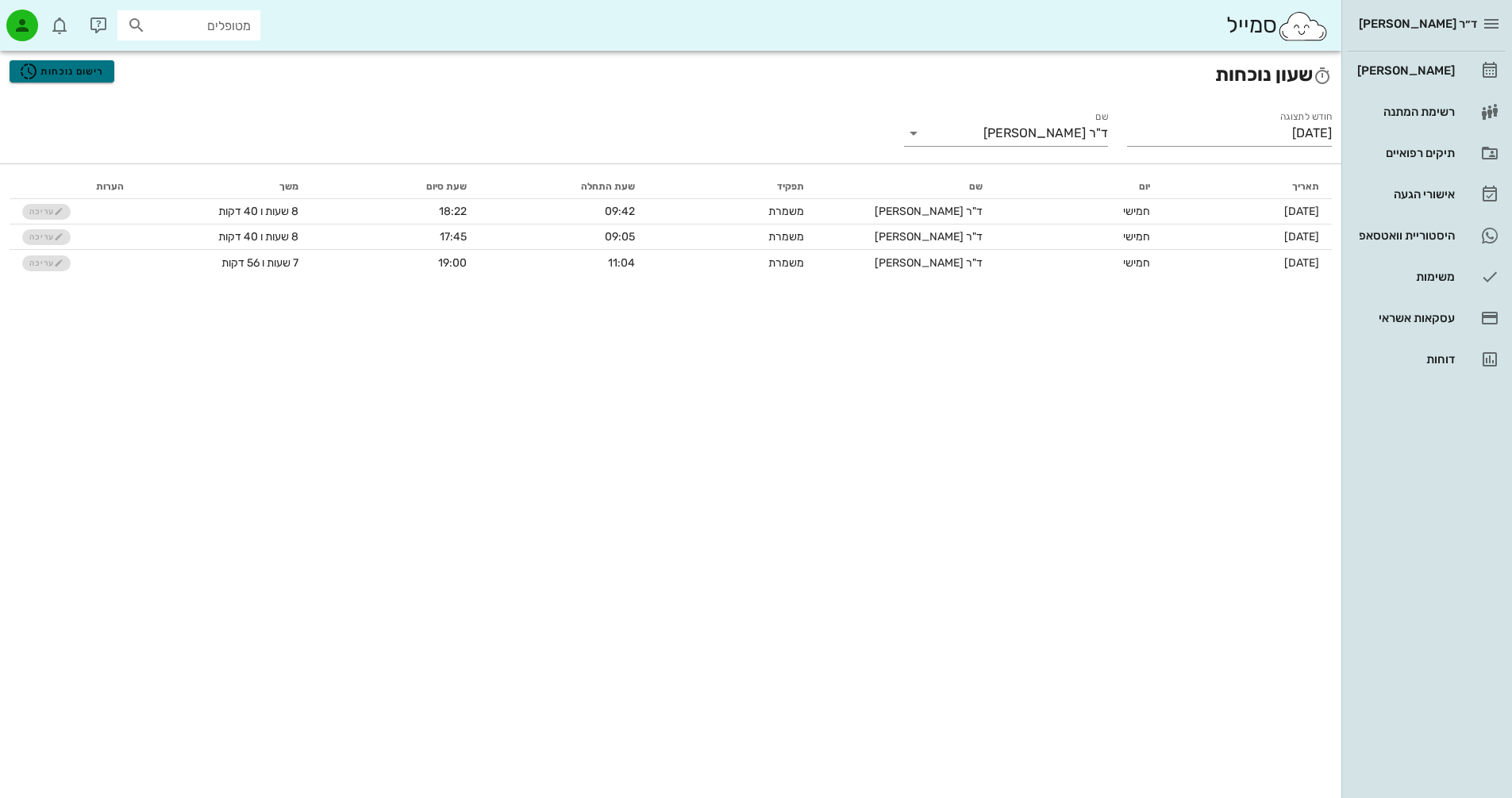
click at [72, 64] on span "רישום נוכחות" at bounding box center [62, 72] width 85 height 19
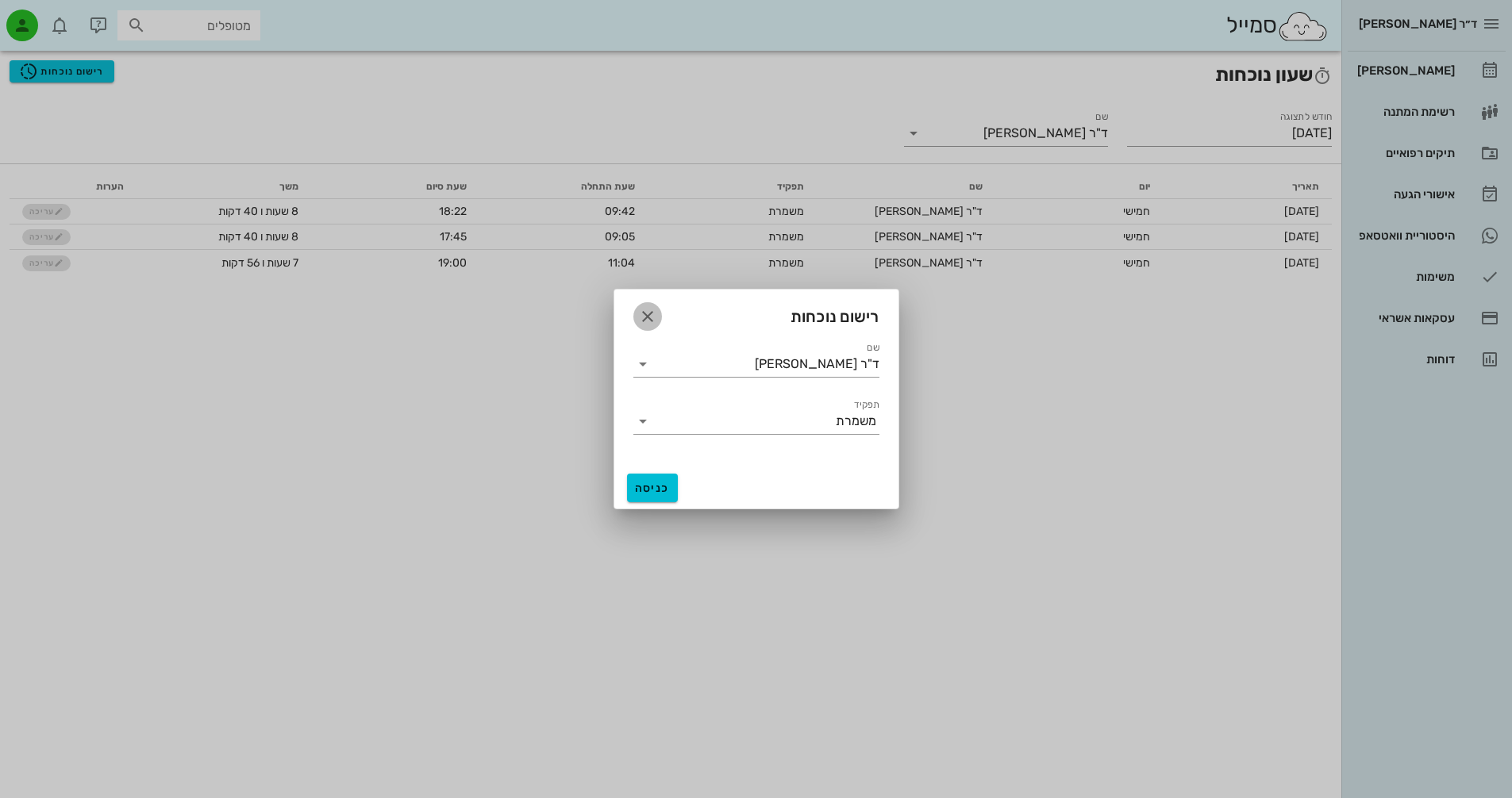
click at [649, 315] on icon "button" at bounding box center [648, 317] width 19 height 19
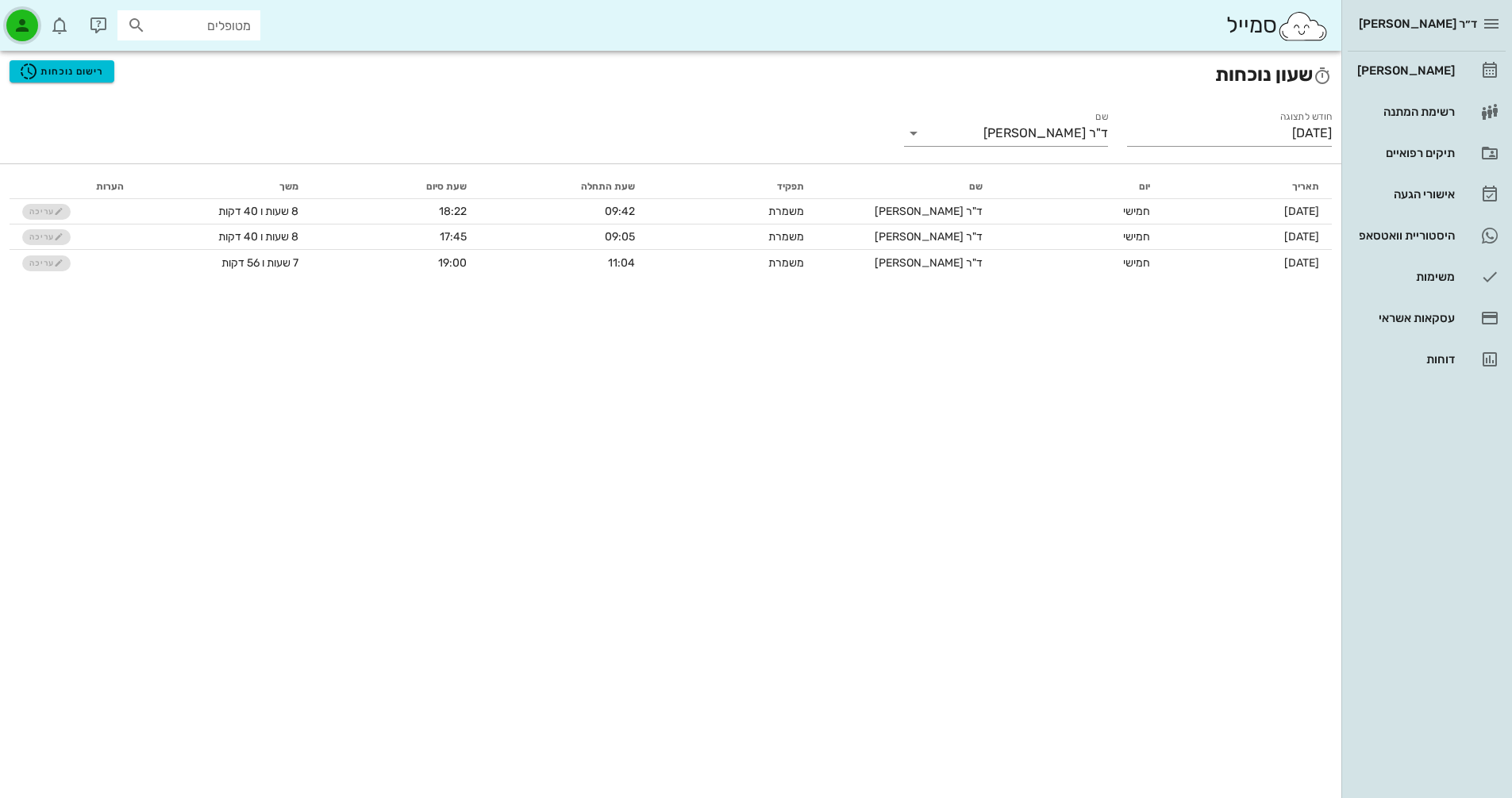
click at [25, 30] on icon "button" at bounding box center [23, 26] width 19 height 19
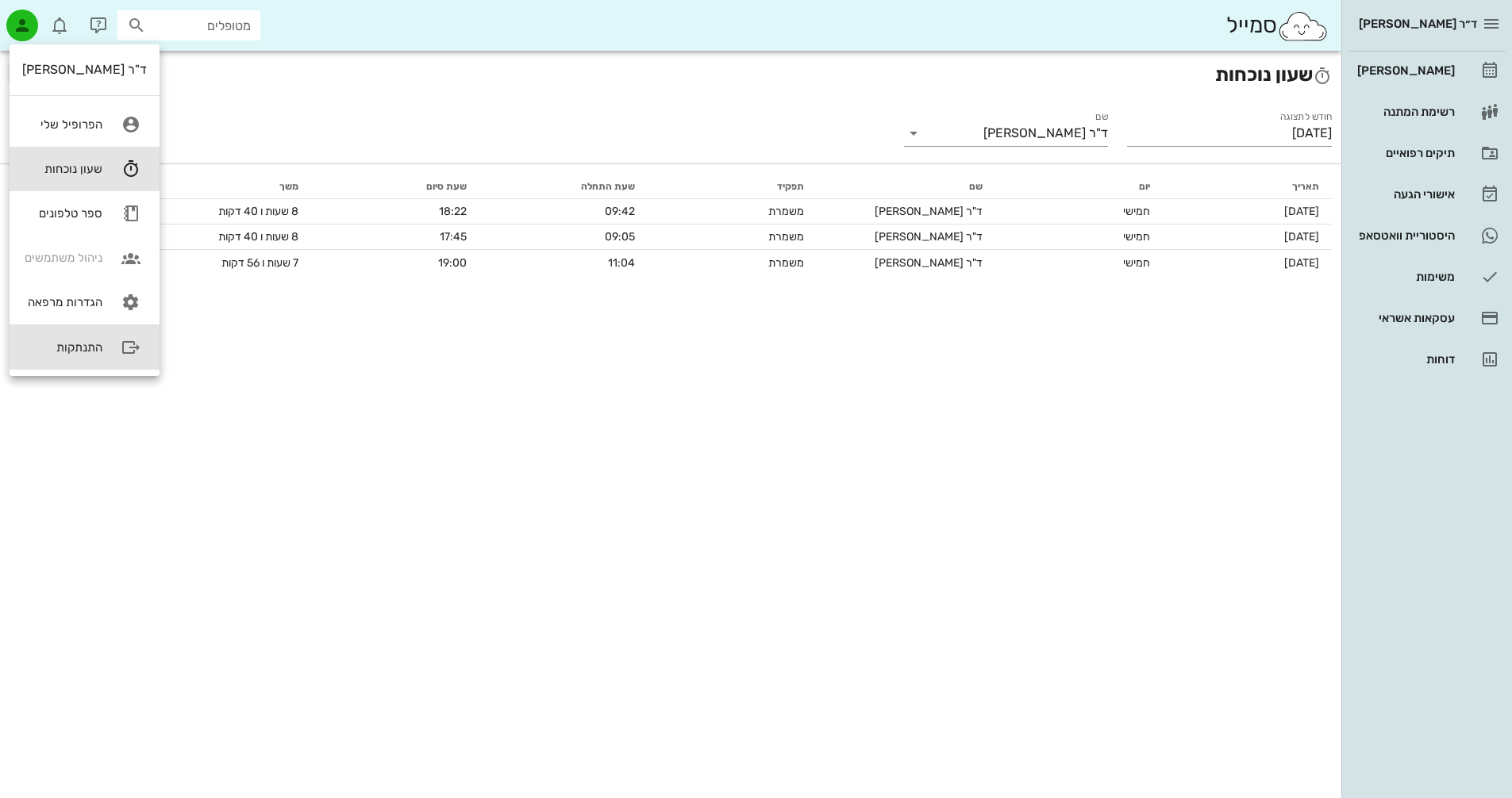
click at [94, 356] on div "התנתקות" at bounding box center [84, 347] width 150 height 44
